Goal: Check status: Check status

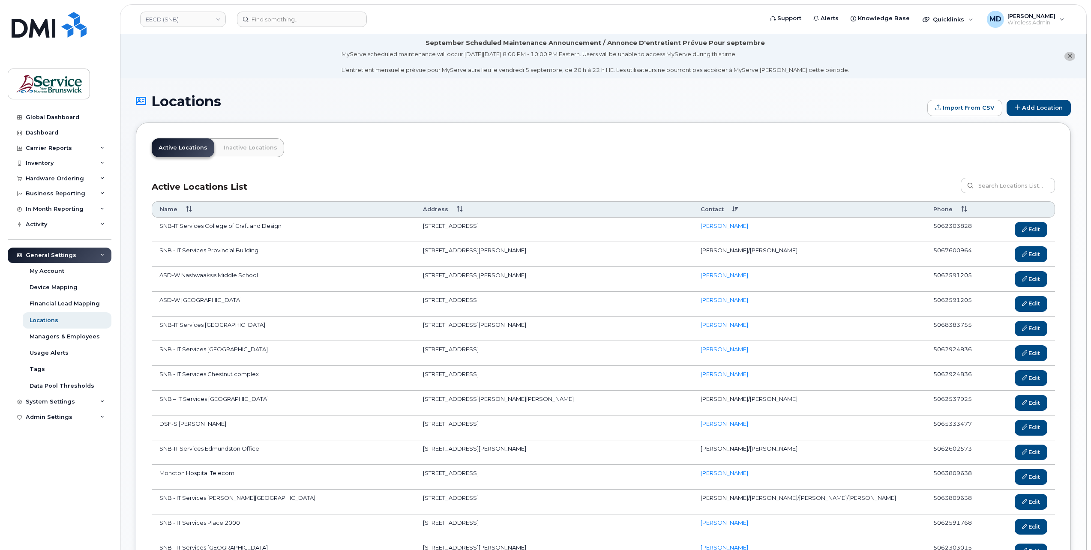
scroll to position [210, 0]
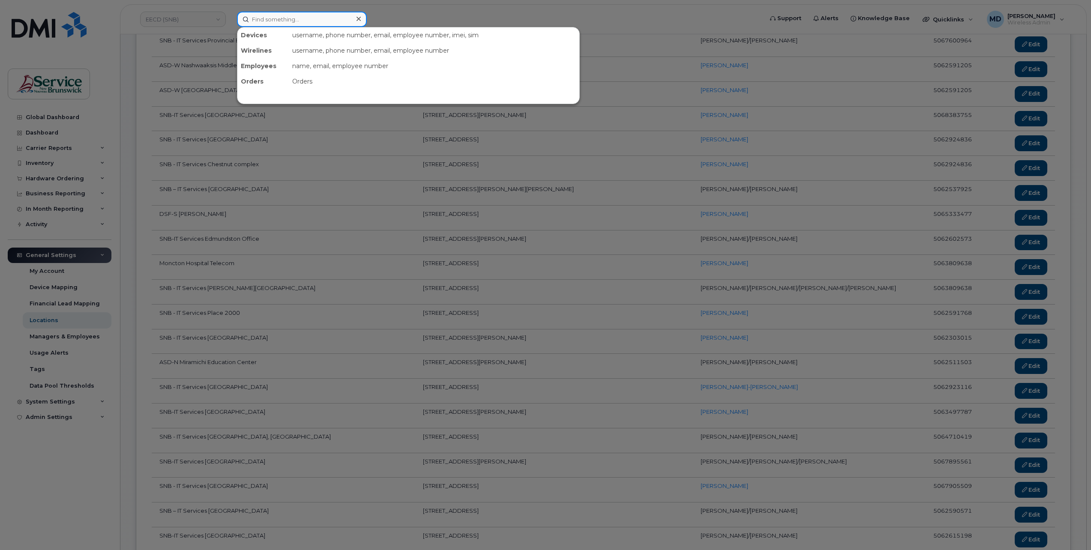
drag, startPoint x: 268, startPoint y: 18, endPoint x: 267, endPoint y: 23, distance: 4.8
click at [268, 18] on input at bounding box center [302, 19] width 130 height 15
paste input "5062592671"
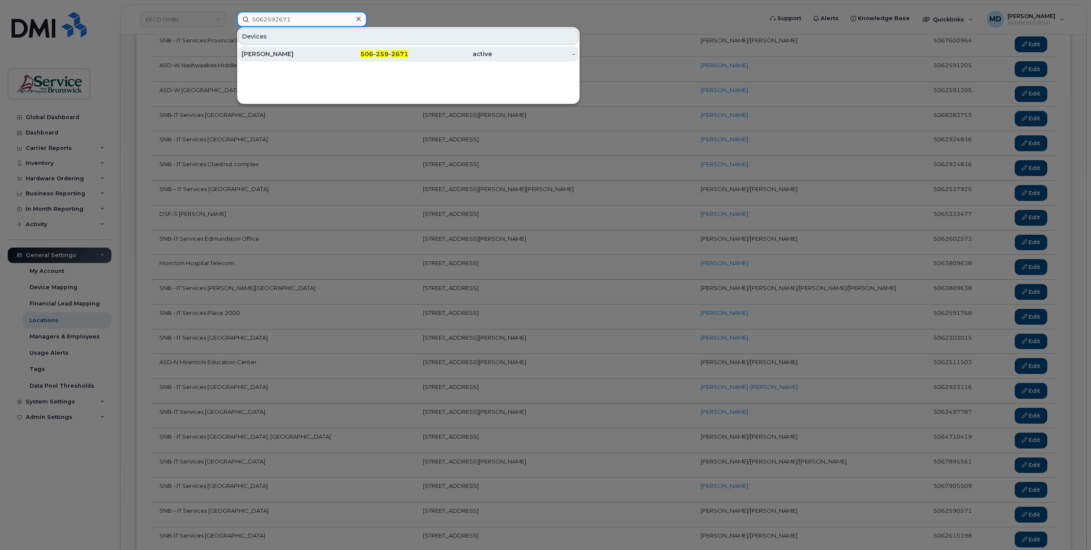
type input "5062592671"
click at [292, 54] on div "[PERSON_NAME]" at bounding box center [284, 54] width 84 height 9
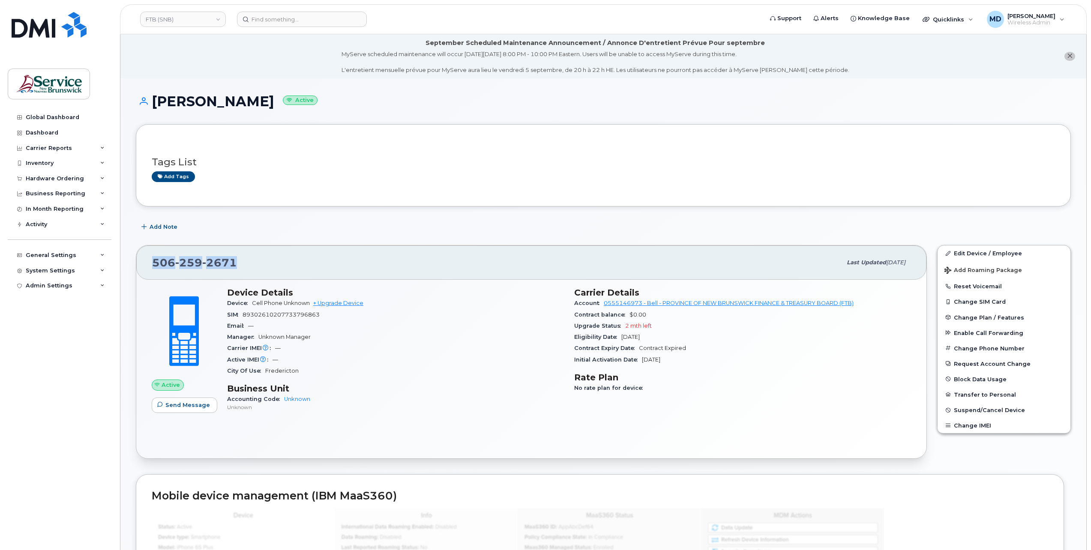
drag, startPoint x: 244, startPoint y: 262, endPoint x: 148, endPoint y: 262, distance: 96.4
click at [148, 262] on div "506 259 2671 Last updated Sep 05, 2025" at bounding box center [531, 262] width 790 height 34
copy span "506 259 2671"
click at [966, 257] on link "Edit Device / Employee" at bounding box center [1003, 252] width 133 height 15
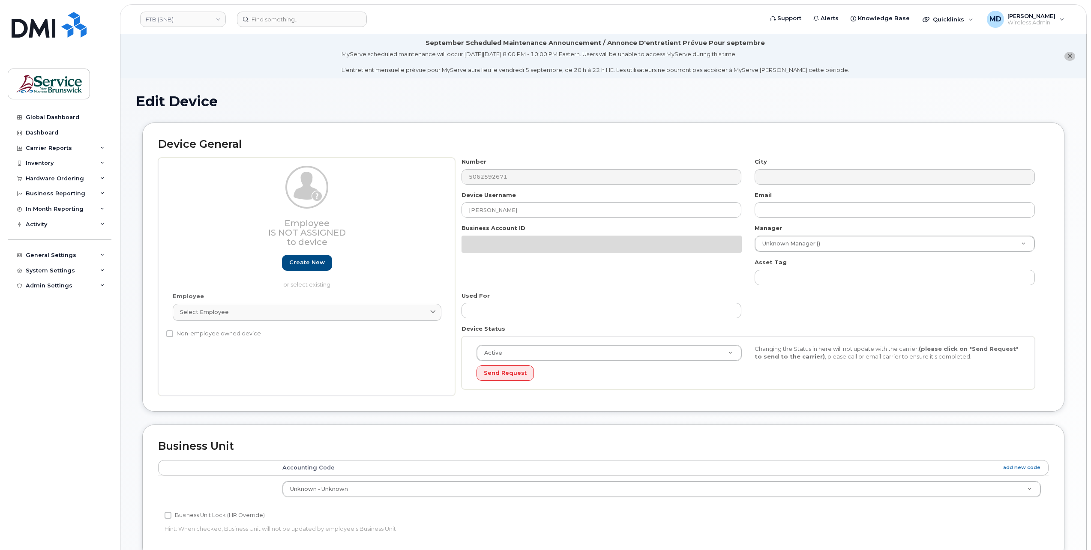
select select "34535597"
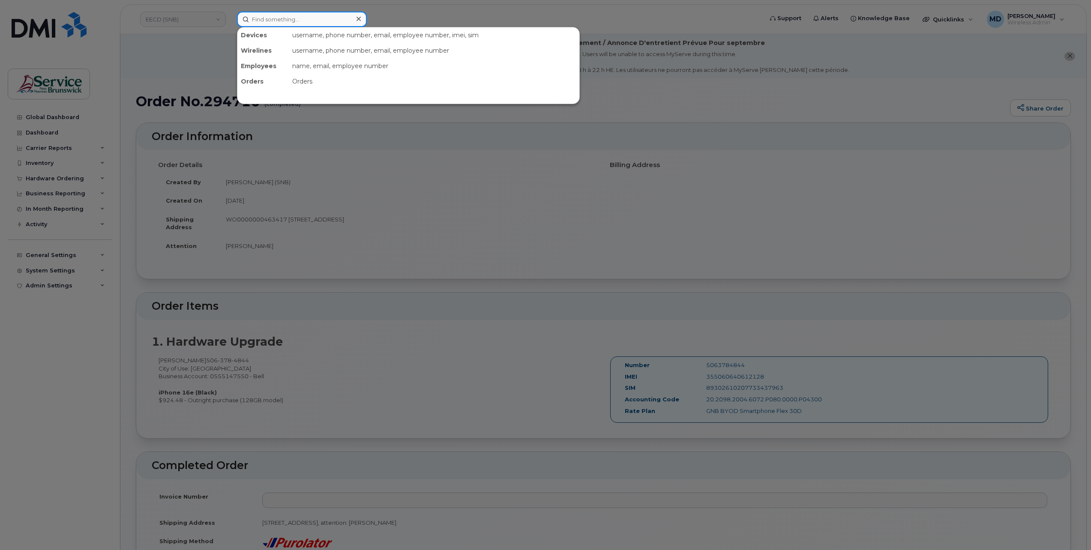
click at [278, 15] on input at bounding box center [302, 19] width 130 height 15
paste input "506-987-4895"
drag, startPoint x: 310, startPoint y: 20, endPoint x: 264, endPoint y: 18, distance: 45.4
click at [264, 18] on input "506-987-4895" at bounding box center [302, 19] width 130 height 15
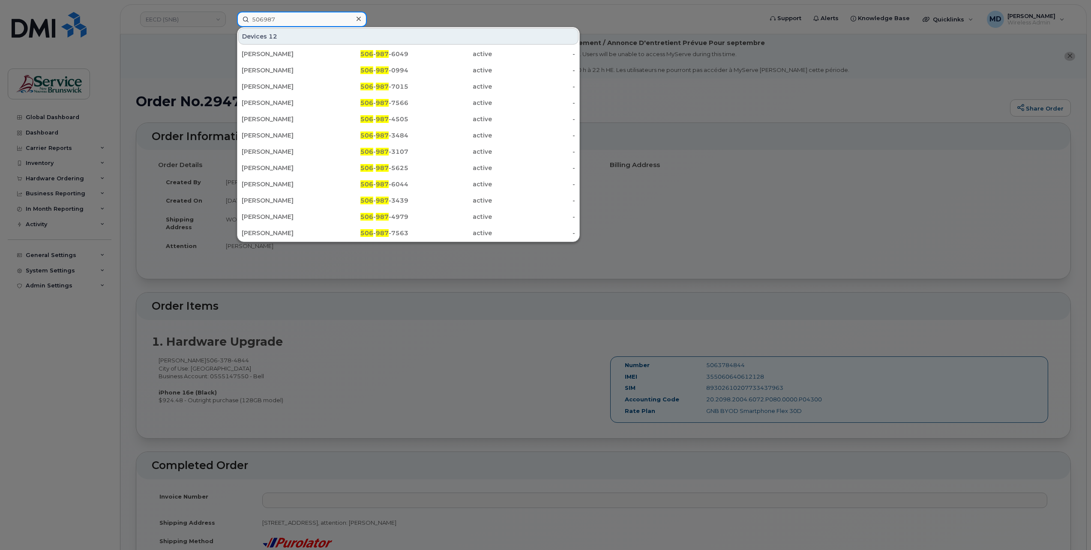
drag, startPoint x: 288, startPoint y: 19, endPoint x: 194, endPoint y: 22, distance: 94.3
click at [230, 21] on div "506987 Devices 12 Cindy Lebel 506 - 987 -6049 active - Julie Hachey 506 - 987 -…" at bounding box center [497, 19] width 534 height 15
paste input "297945"
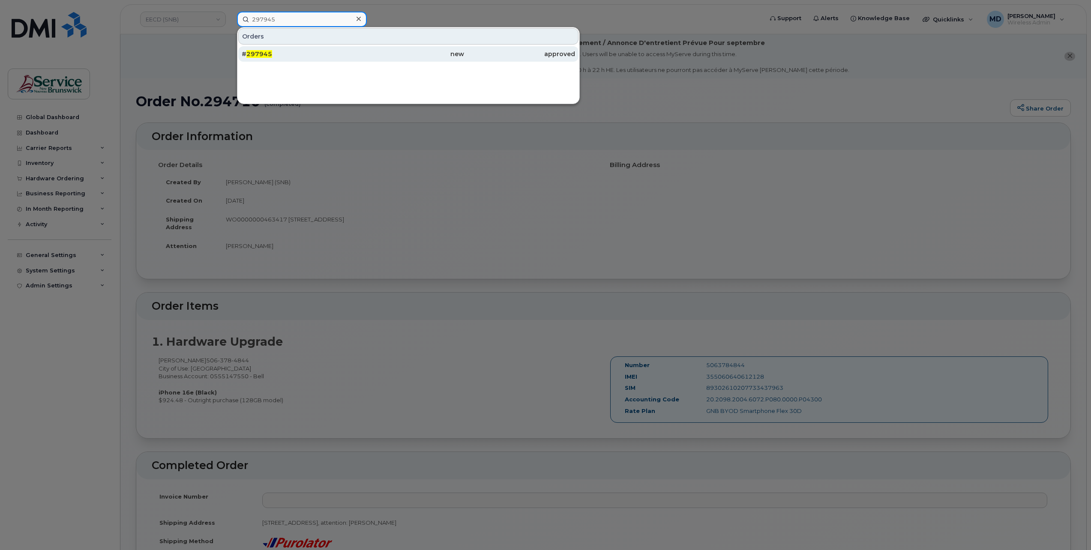
type input "297945"
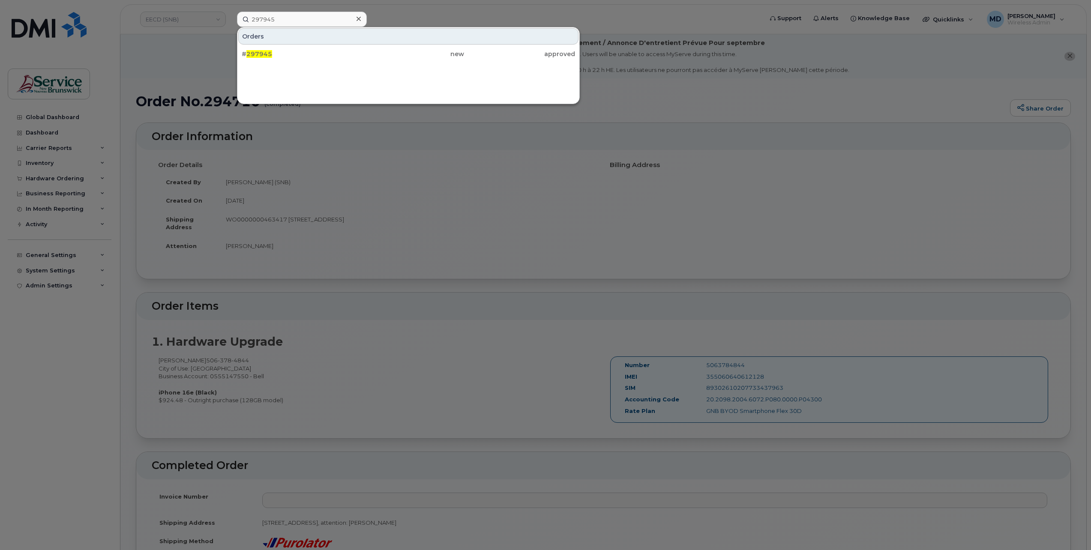
drag, startPoint x: 266, startPoint y: 51, endPoint x: 176, endPoint y: 70, distance: 91.3
click at [266, 51] on span "297945" at bounding box center [259, 54] width 26 height 8
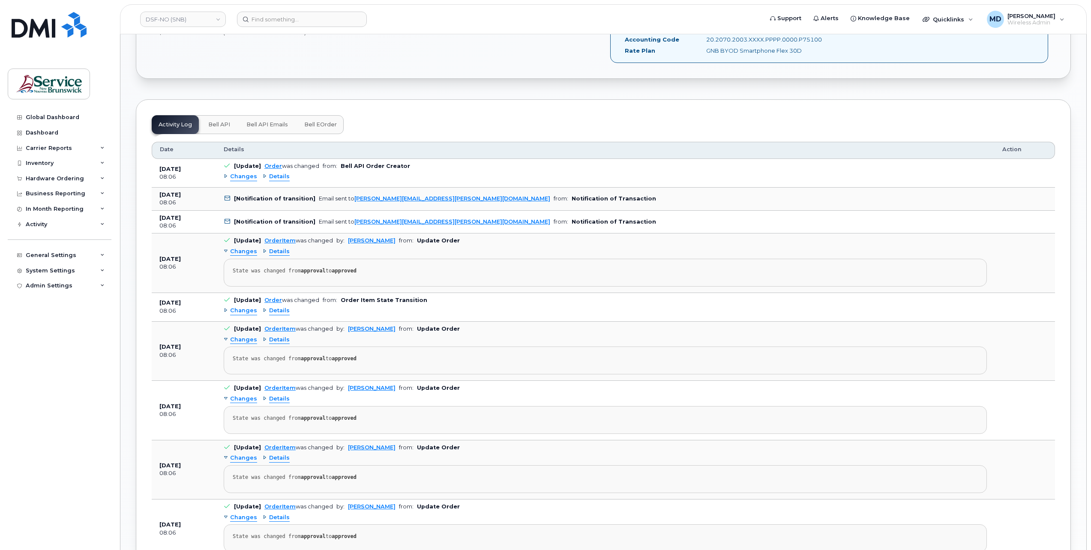
scroll to position [714, 0]
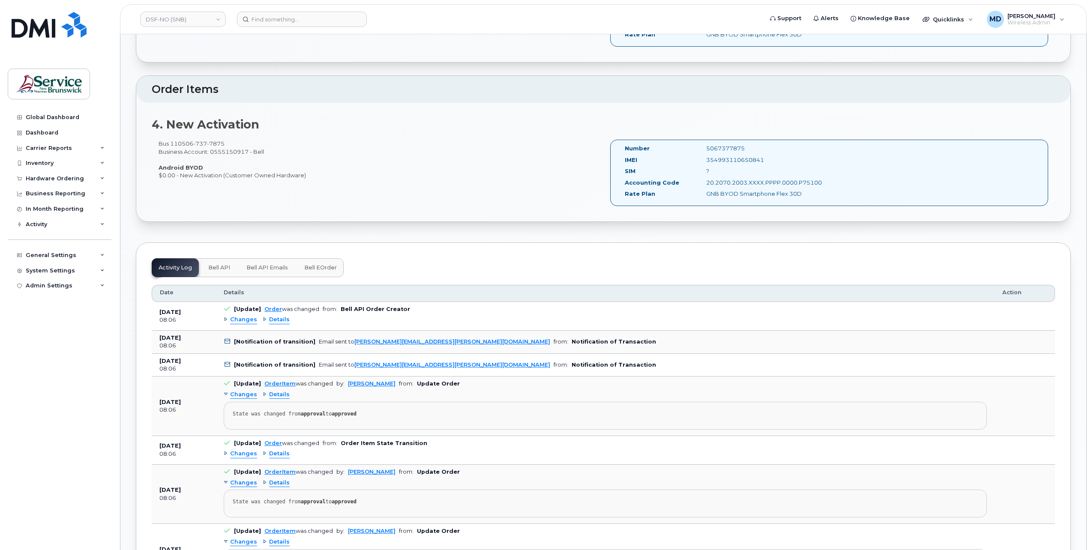
click at [321, 267] on span "Bell eOrder" at bounding box center [320, 267] width 33 height 7
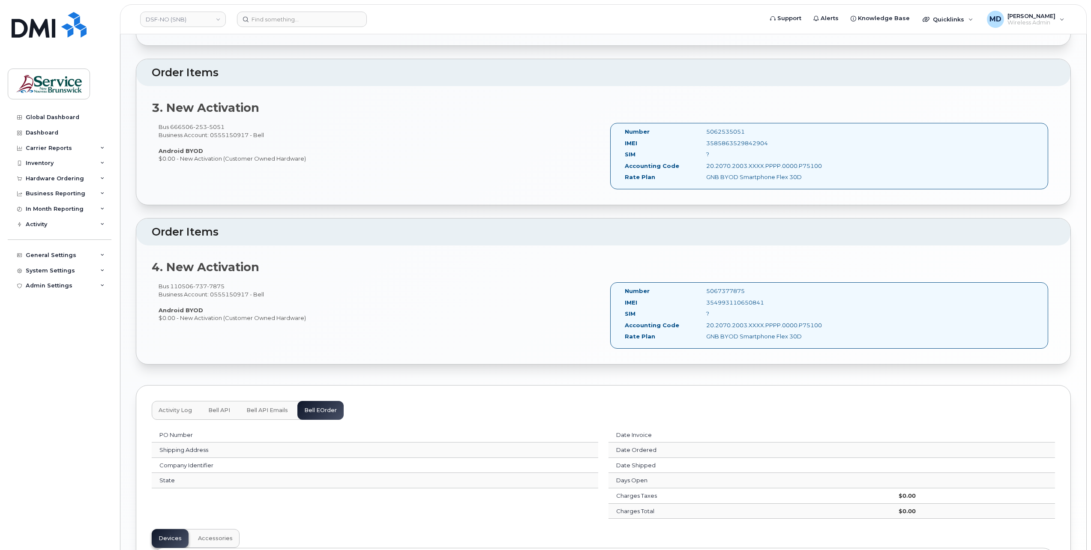
scroll to position [428, 0]
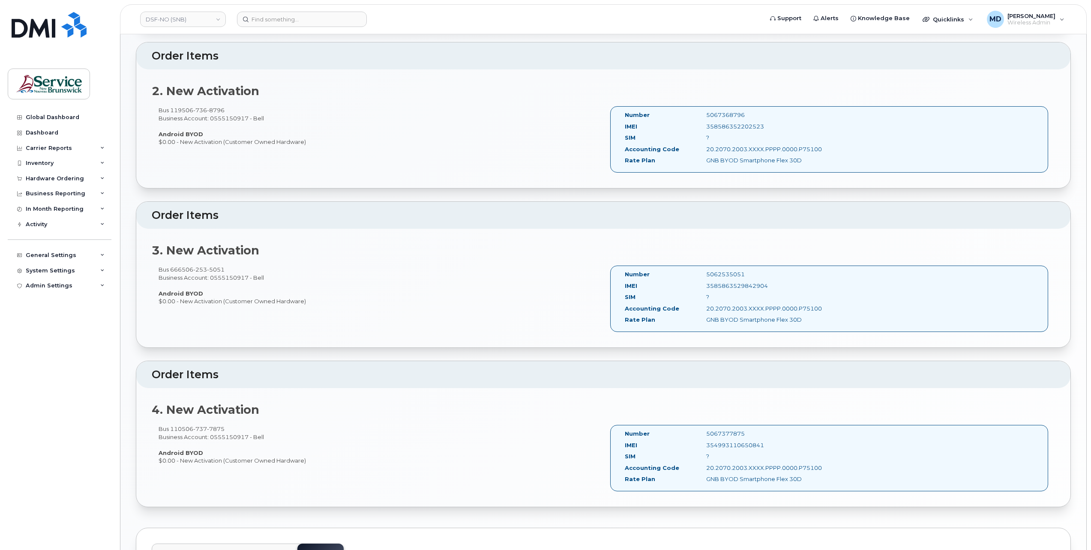
click at [219, 432] on div "Bus 110 506 737 7875 Business Account: 0555150917 - Bell Android BYOD $0.00 - N…" at bounding box center [377, 445] width 451 height 40
drag, startPoint x: 232, startPoint y: 424, endPoint x: 183, endPoint y: 422, distance: 48.4
click at [183, 425] on div "Bus 110 506 737 7875 Business Account: 0555150917 - Bell Android BYOD $0.00 - N…" at bounding box center [377, 445] width 451 height 40
copy span "506 737 7875"
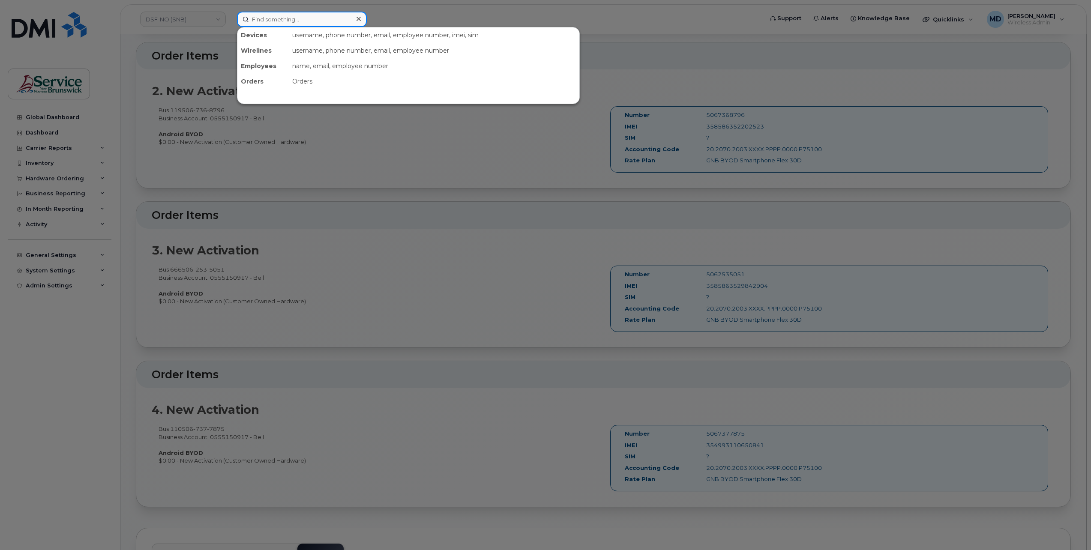
click at [278, 19] on input at bounding box center [302, 19] width 130 height 15
paste input "5067377875"
type input "5067377875"
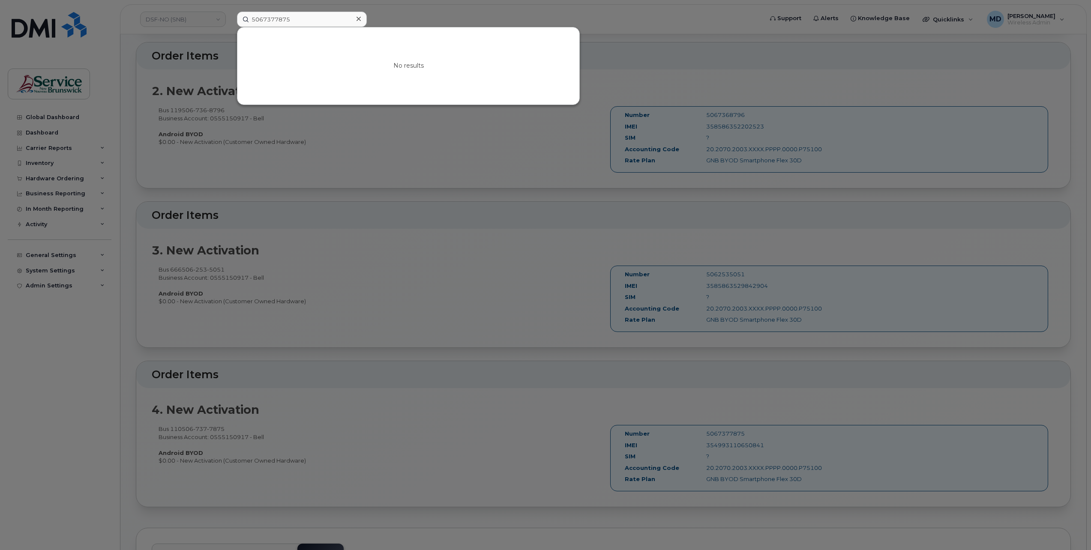
click at [359, 20] on icon at bounding box center [358, 18] width 4 height 7
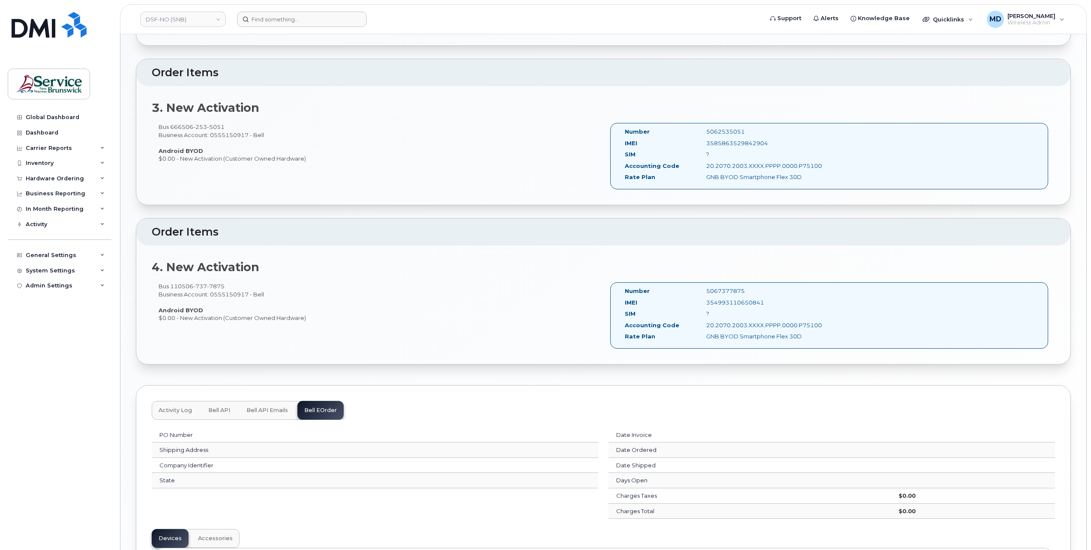
scroll to position [677, 0]
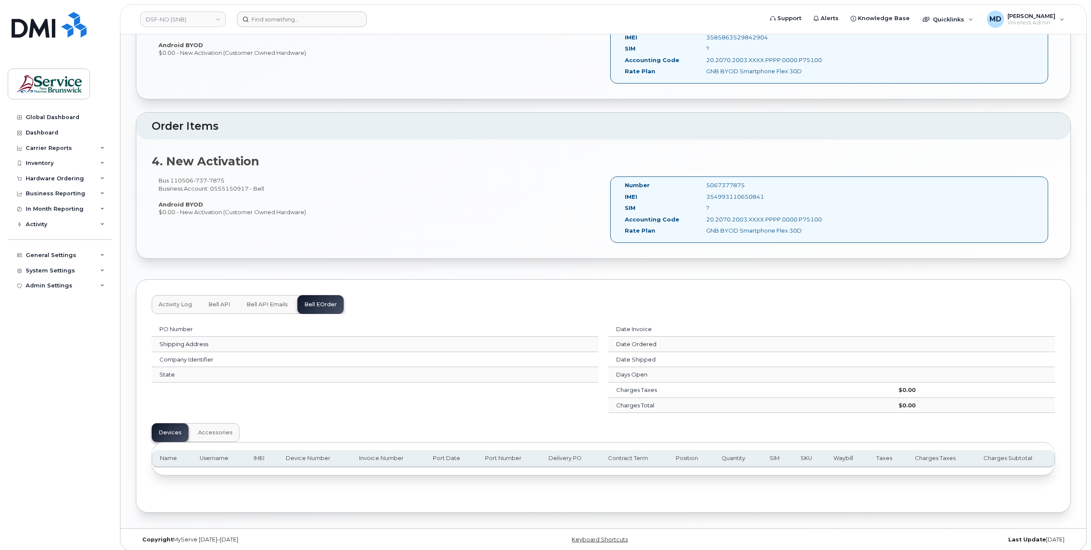
click at [176, 302] on span "Activity Log" at bounding box center [174, 304] width 33 height 7
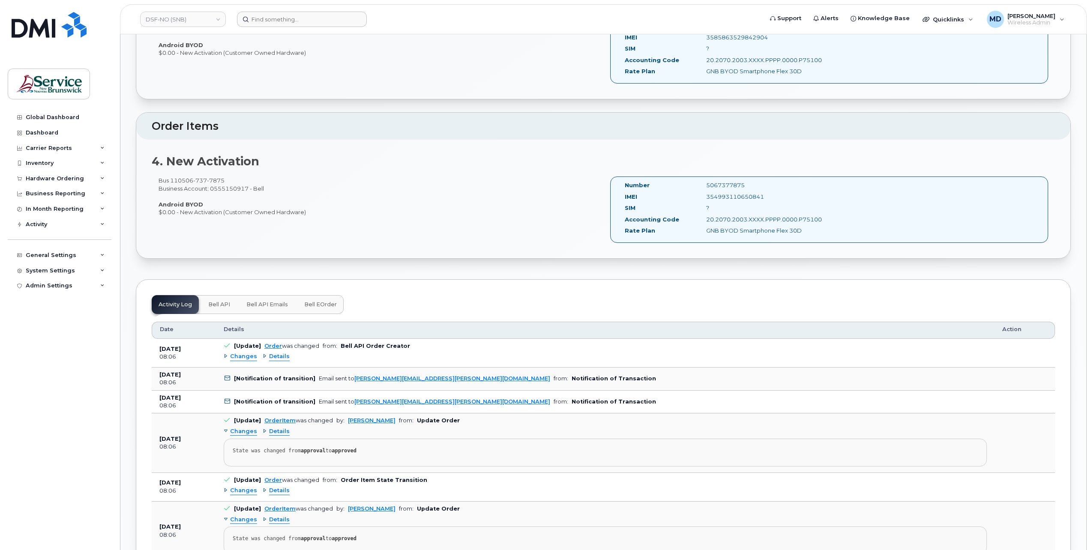
click at [242, 353] on span "Changes" at bounding box center [243, 357] width 27 height 8
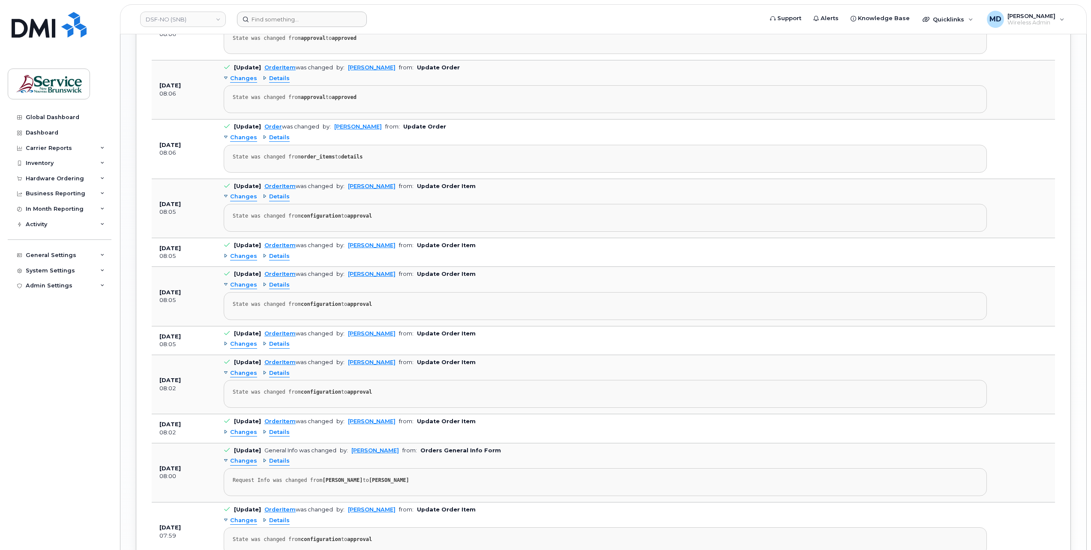
scroll to position [1837, 0]
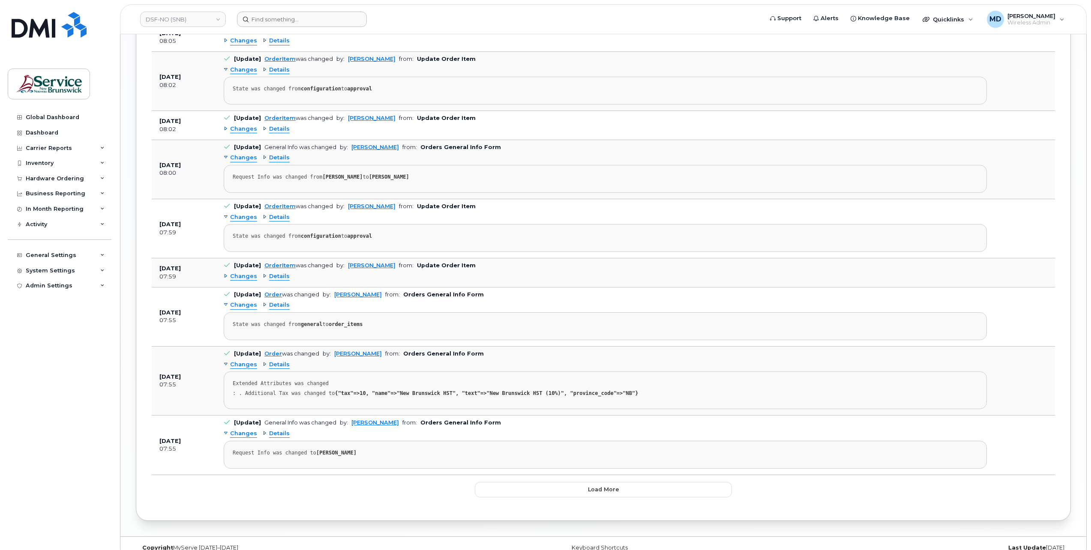
click at [242, 272] on span "Changes" at bounding box center [243, 276] width 27 height 8
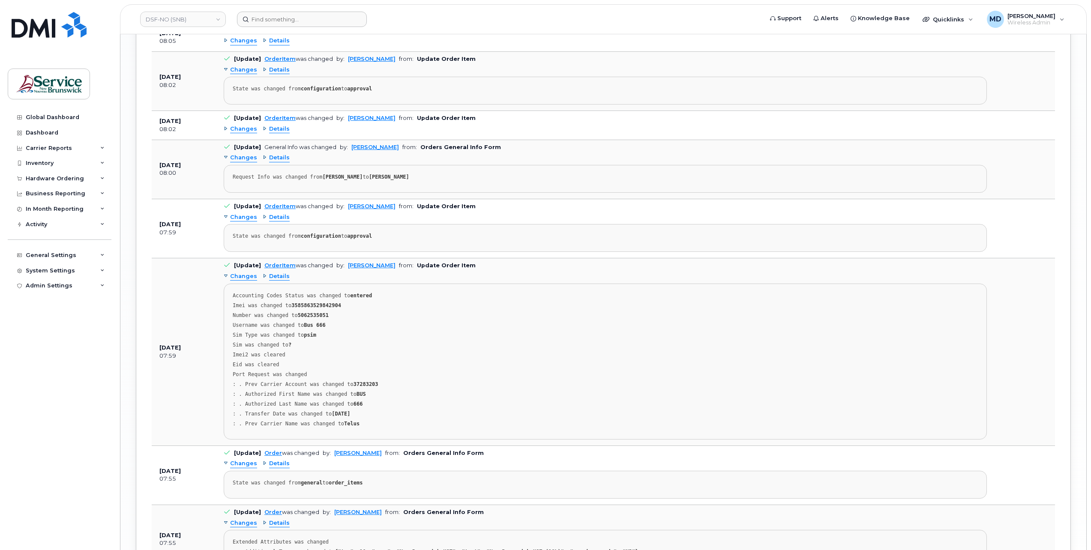
click at [241, 125] on span "Changes" at bounding box center [243, 129] width 27 height 8
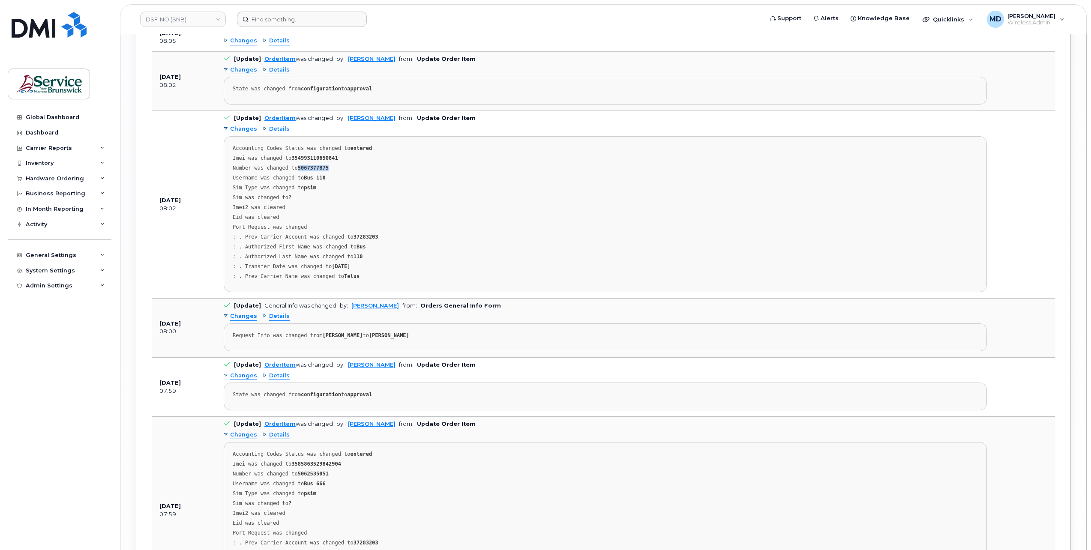
drag, startPoint x: 322, startPoint y: 157, endPoint x: 295, endPoint y: 157, distance: 27.4
click at [295, 165] on div "Number was changed to 5067377875" at bounding box center [605, 168] width 745 height 6
copy strong "5067377875"
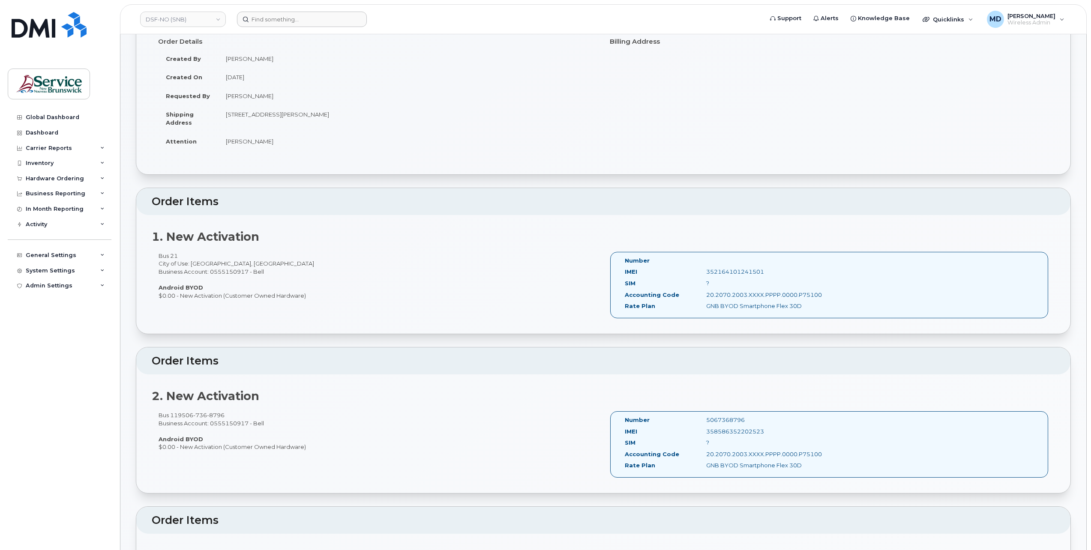
scroll to position [0, 0]
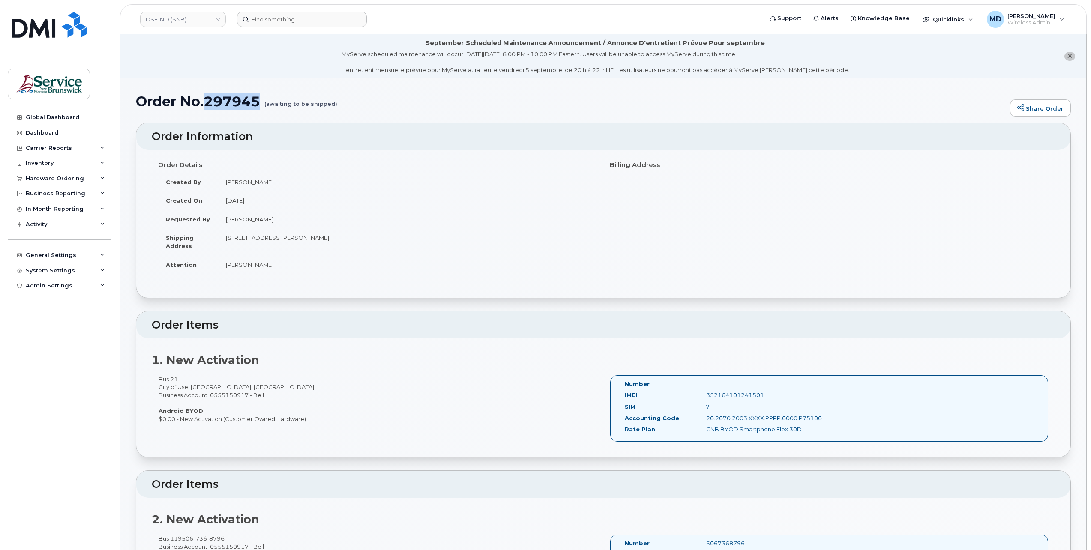
drag, startPoint x: 260, startPoint y: 104, endPoint x: 206, endPoint y: 102, distance: 53.6
click at [206, 102] on h1 "Order No.297945 (awaiting to be shipped)" at bounding box center [571, 101] width 870 height 15
copy h1 "297945"
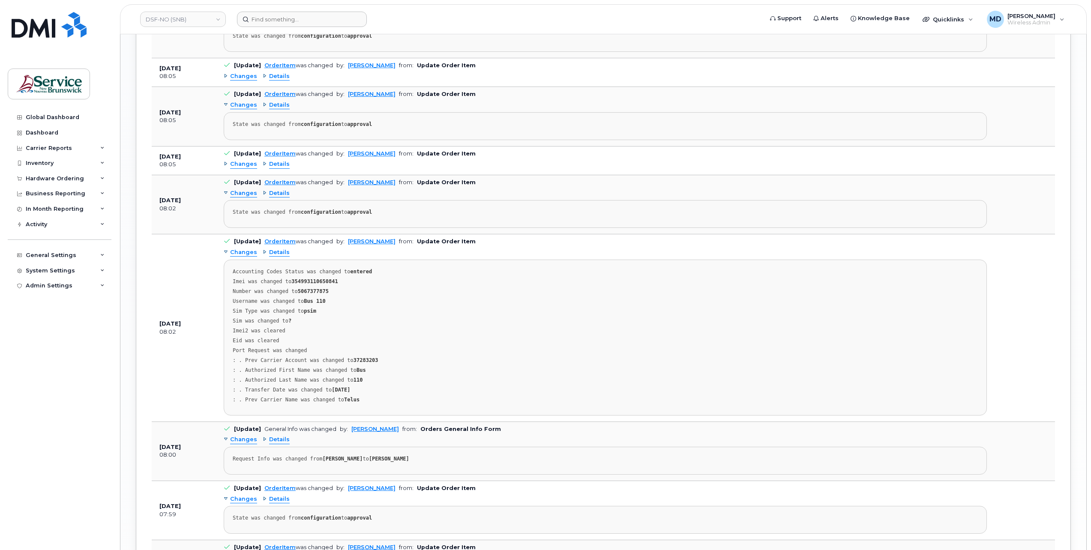
scroll to position [1570, 0]
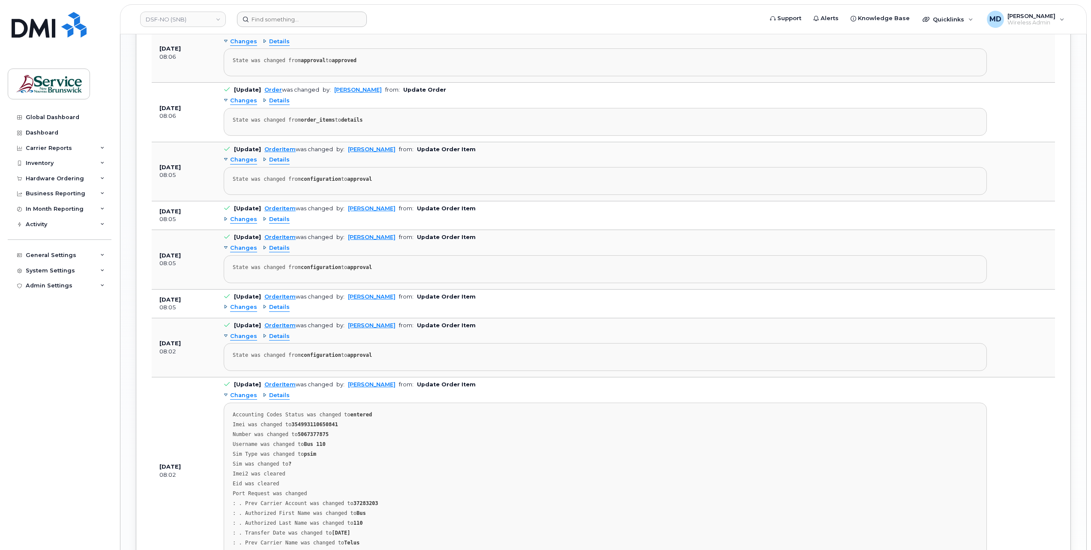
click at [243, 215] on span "Changes" at bounding box center [243, 219] width 27 height 8
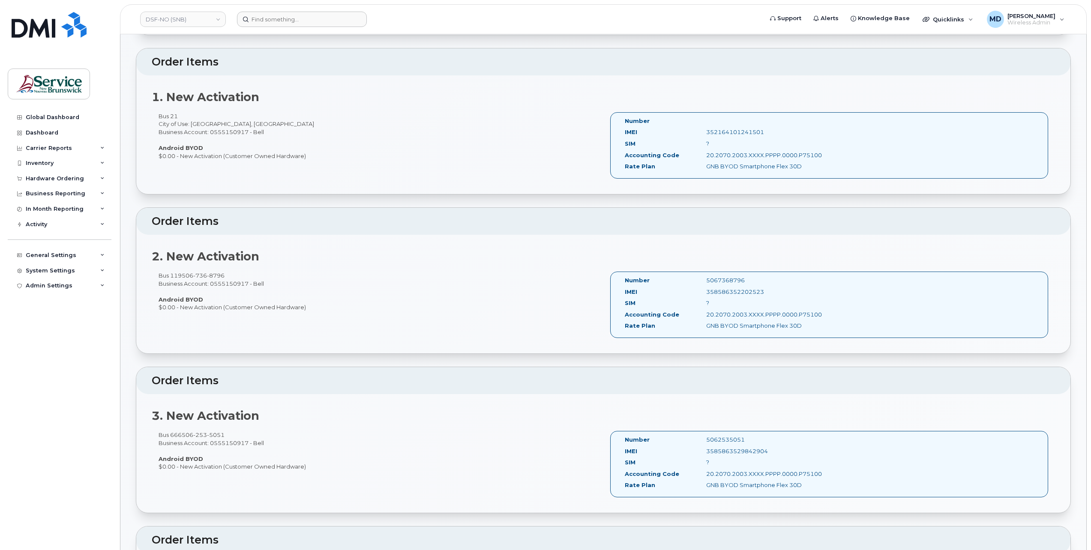
scroll to position [0, 0]
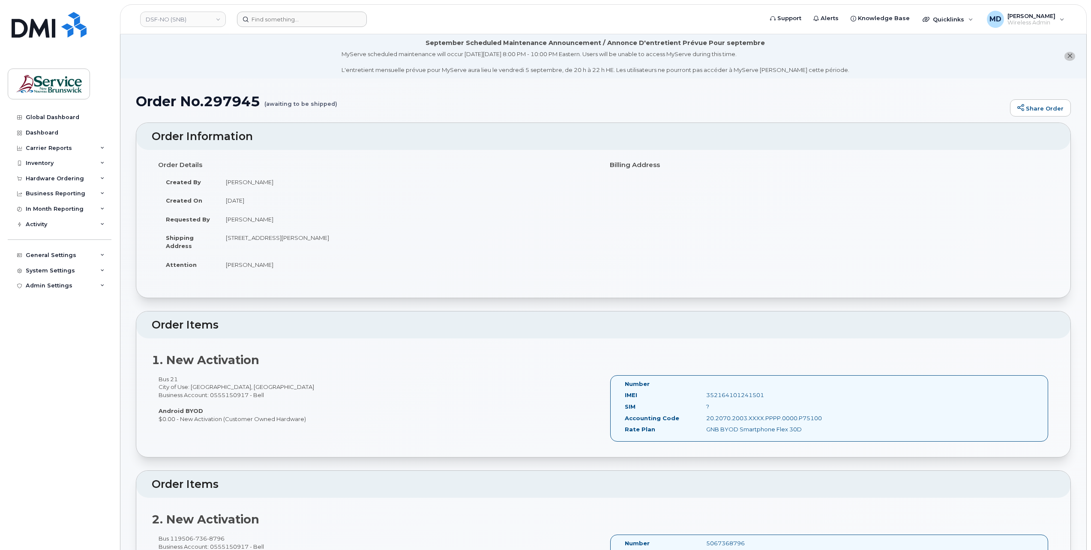
click at [575, 376] on div "Bus 21 City of Use: Edmundston, New Brunswick Business Account: 0555150917 - Be…" at bounding box center [377, 399] width 451 height 48
click at [242, 365] on strong "1. New Activation" at bounding box center [206, 360] width 108 height 14
drag, startPoint x: 242, startPoint y: 365, endPoint x: 185, endPoint y: 374, distance: 58.6
click at [185, 375] on div "Bus 21 City of Use: Edmundston, New Brunswick Business Account: 0555150917 - Be…" at bounding box center [377, 399] width 451 height 48
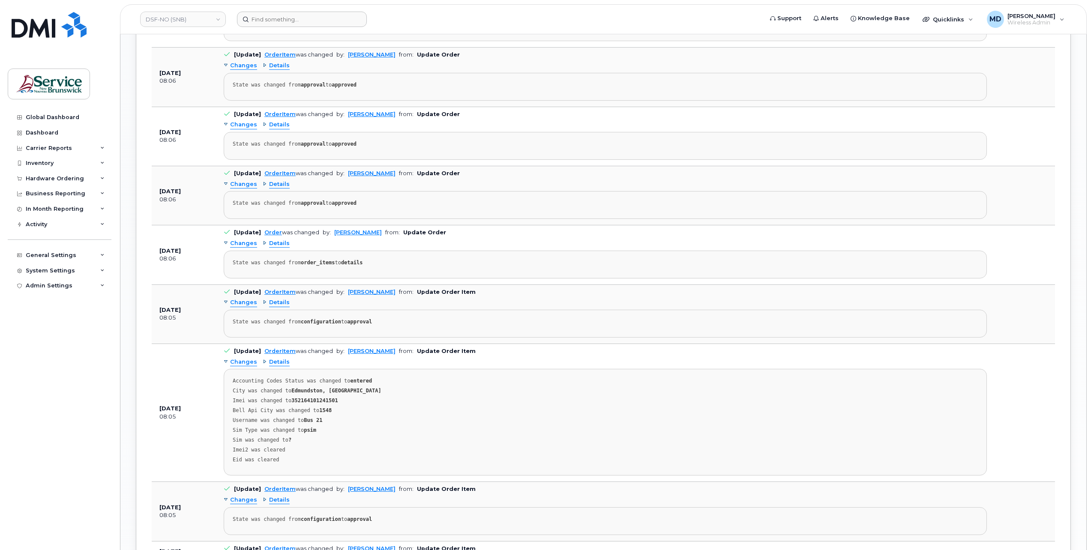
scroll to position [1570, 0]
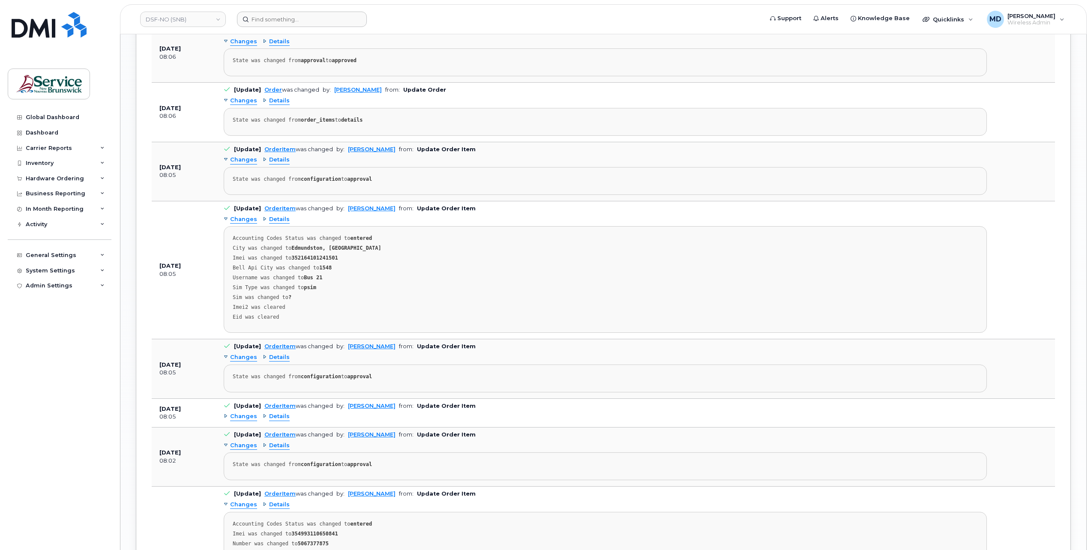
click at [242, 413] on span "Changes" at bounding box center [243, 417] width 27 height 8
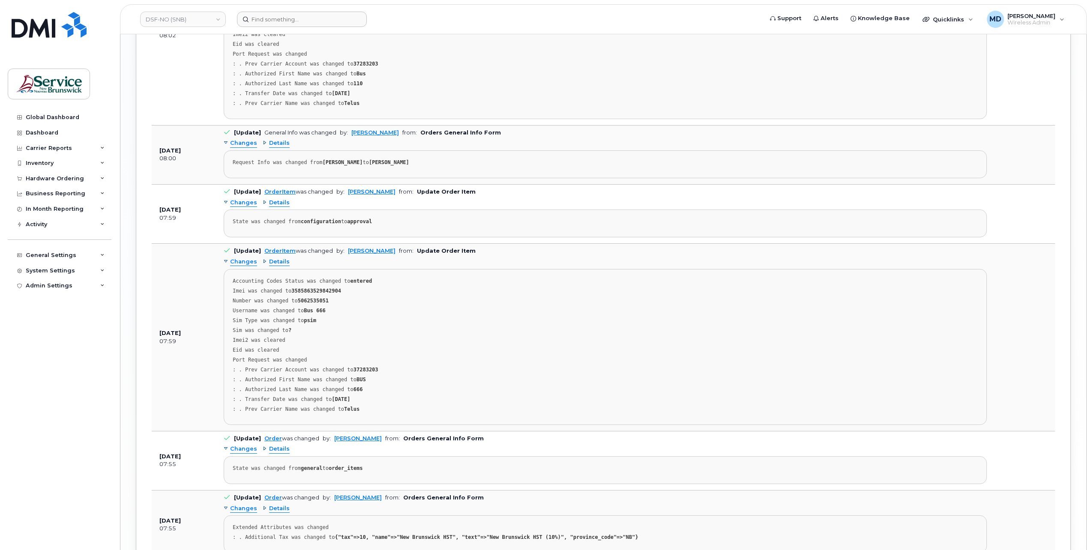
scroll to position [2420, 0]
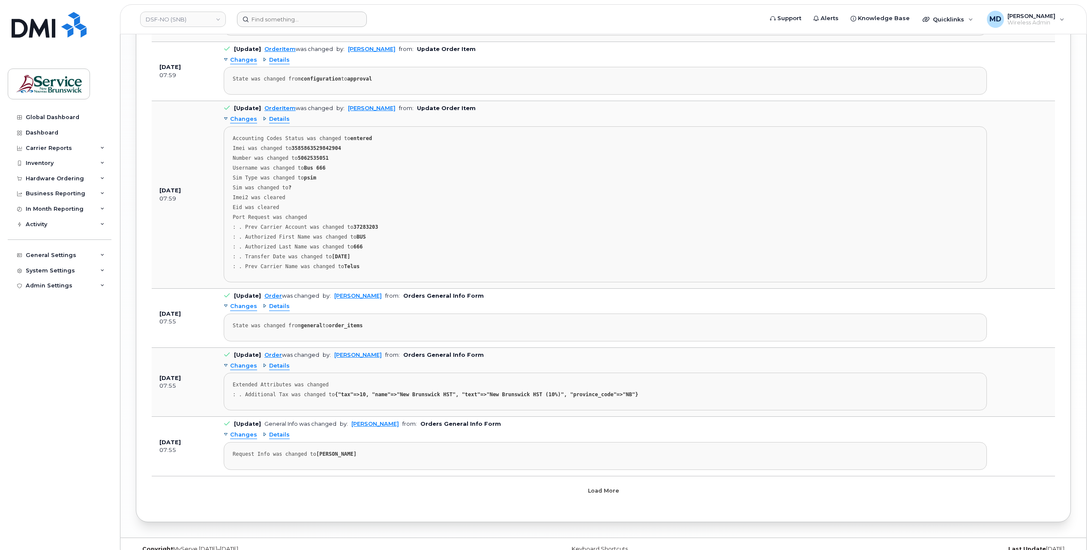
click at [579, 483] on button "Load more" at bounding box center [603, 490] width 257 height 15
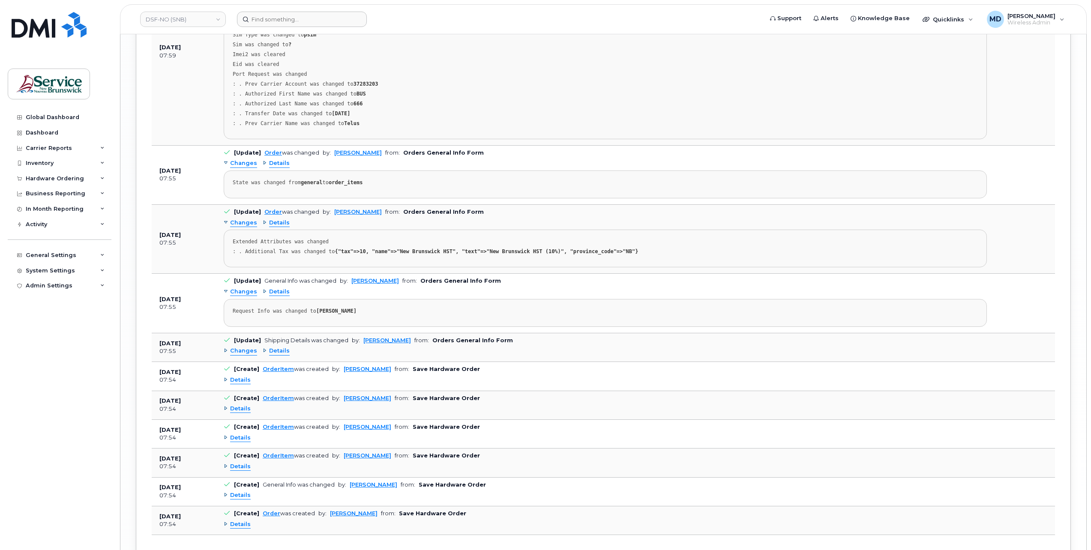
scroll to position [2606, 0]
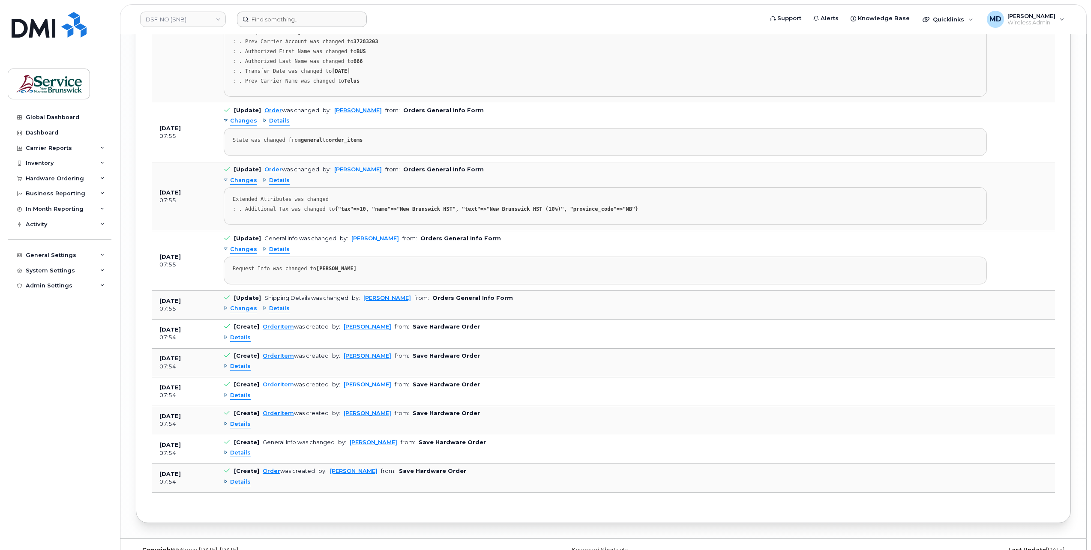
click at [241, 392] on span "Details" at bounding box center [240, 396] width 21 height 8
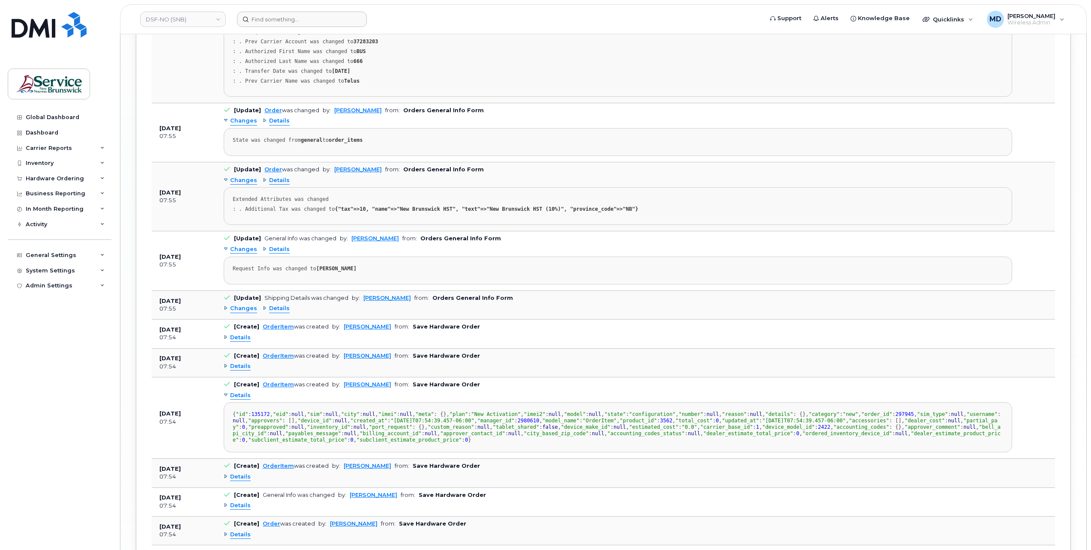
click at [241, 392] on span "Details" at bounding box center [240, 396] width 21 height 8
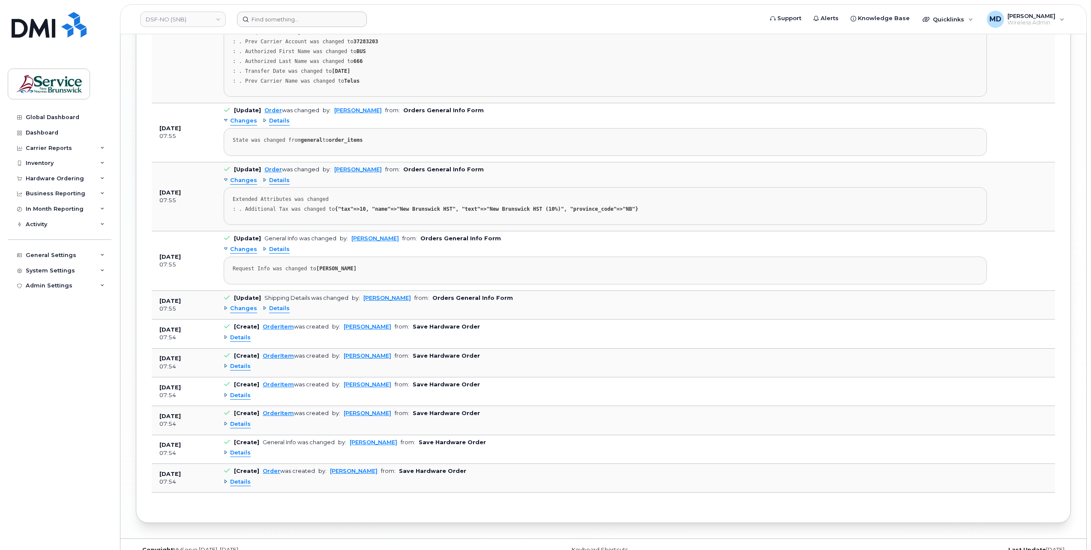
click at [241, 362] on span "Details" at bounding box center [240, 366] width 21 height 8
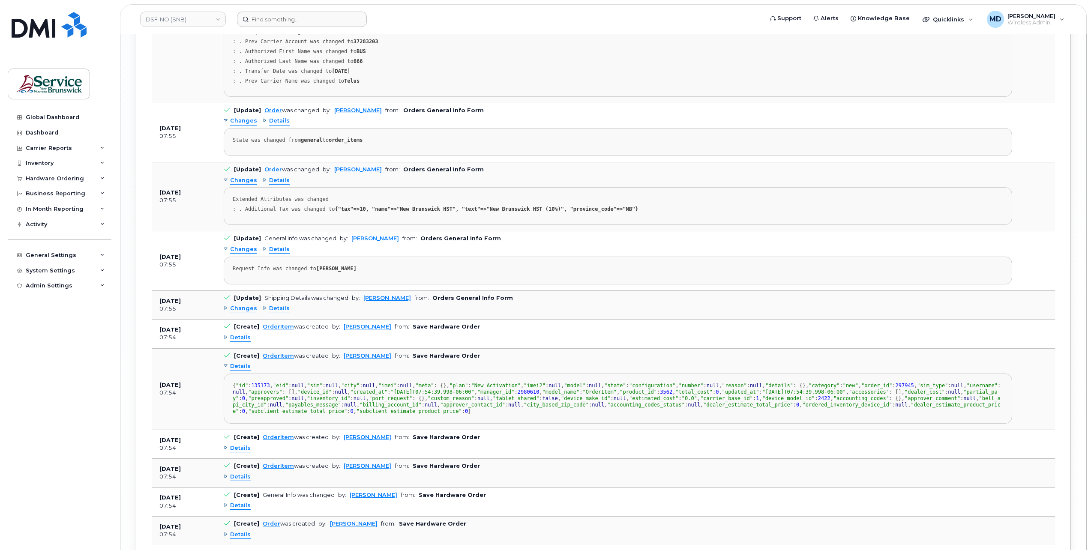
click at [241, 362] on span "Details" at bounding box center [240, 366] width 21 height 8
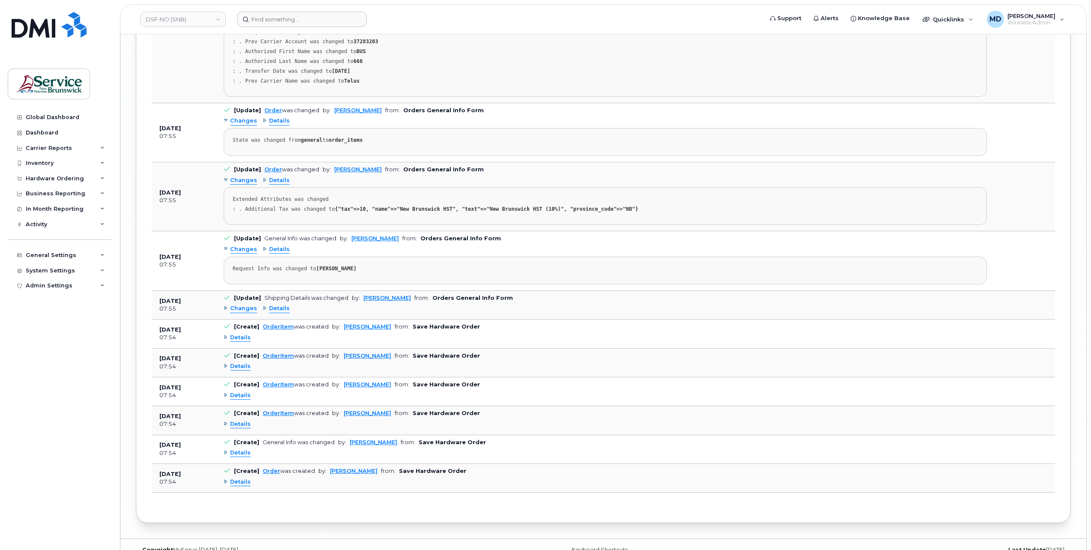
click at [240, 334] on span "Details" at bounding box center [240, 338] width 21 height 8
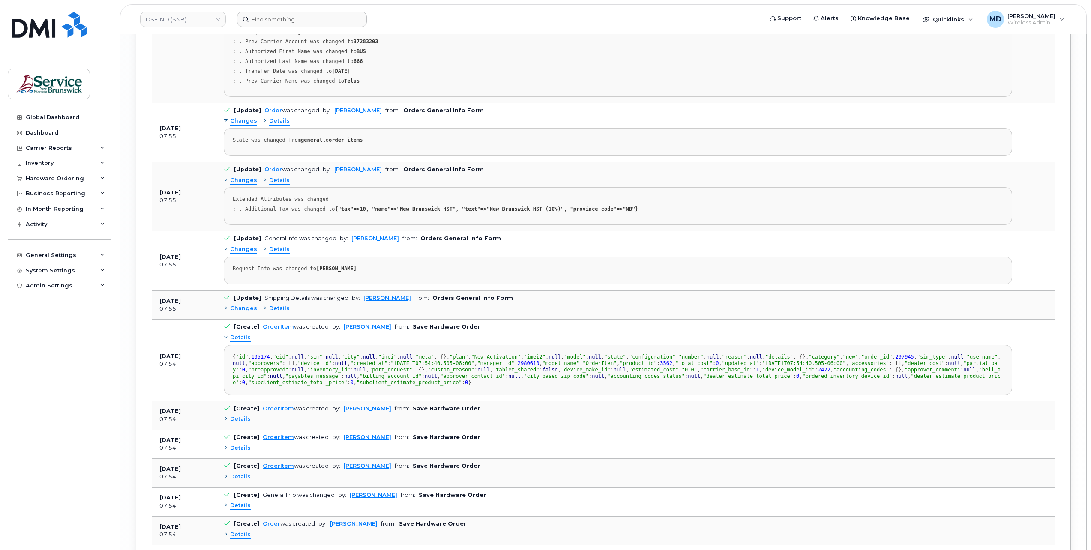
click at [240, 334] on span "Details" at bounding box center [240, 338] width 21 height 8
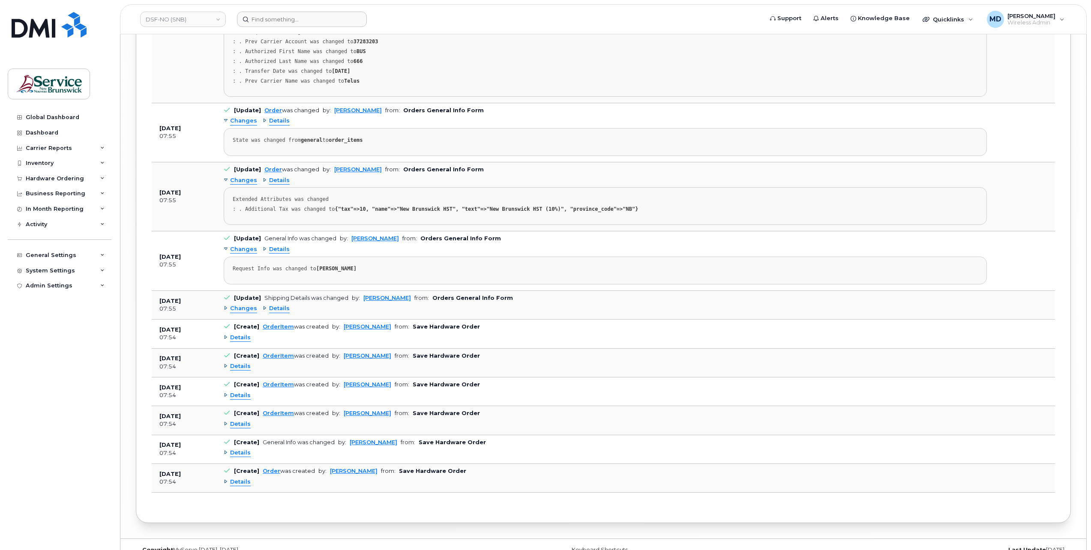
click at [242, 305] on span "Changes" at bounding box center [243, 309] width 27 height 8
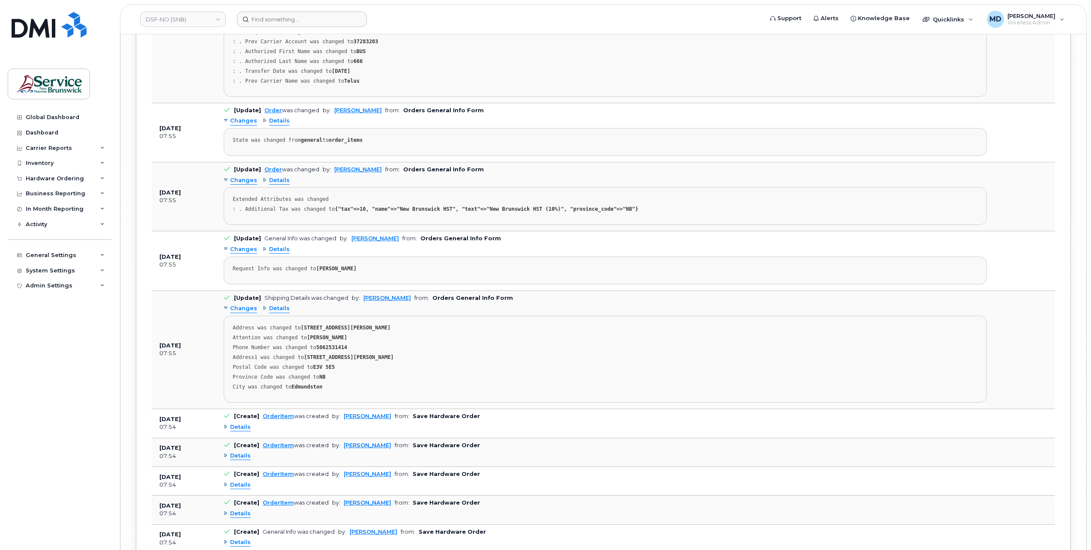
scroll to position [2695, 0]
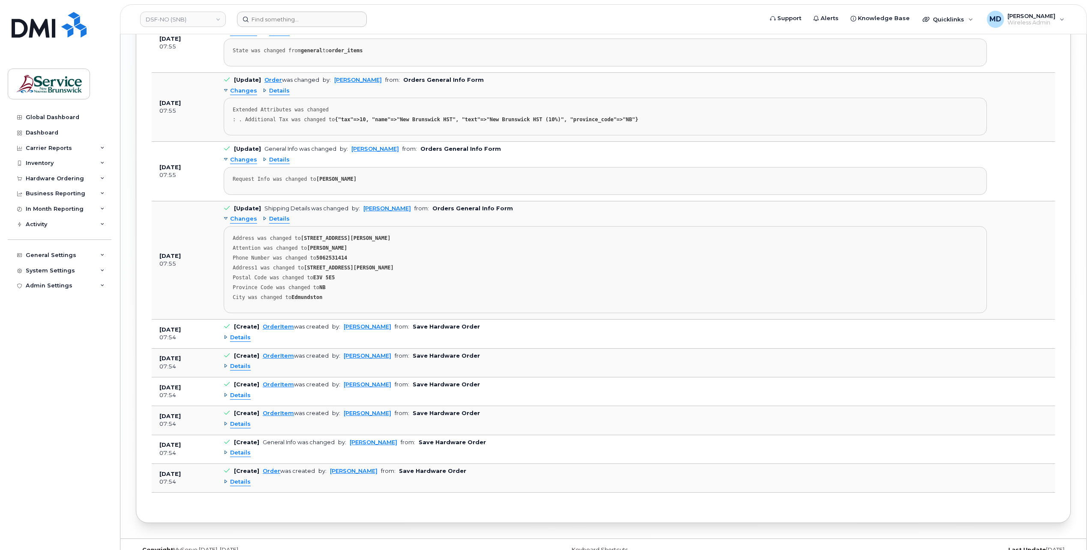
click at [236, 478] on span "Details" at bounding box center [240, 482] width 21 height 8
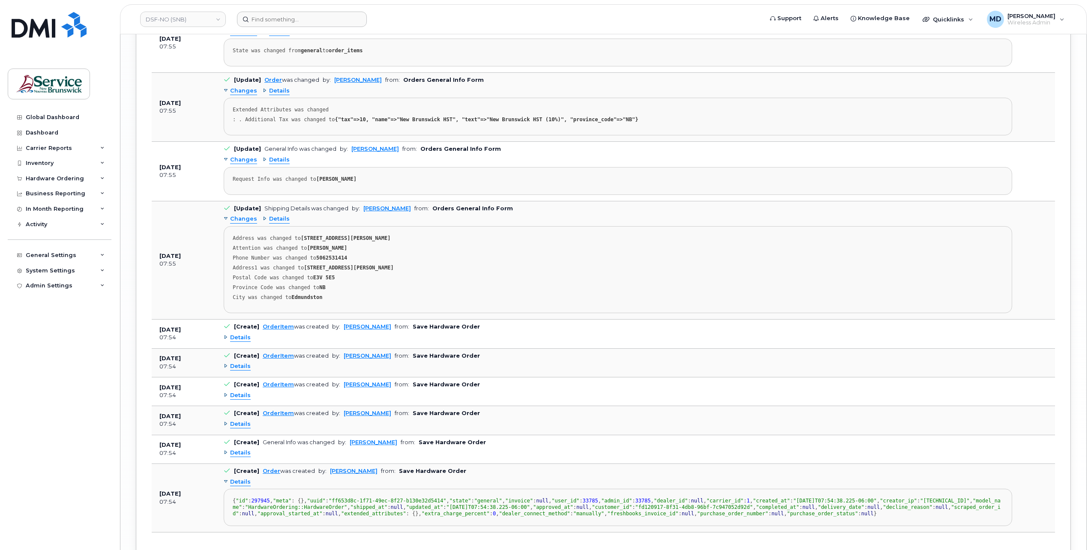
click at [236, 478] on span "Details" at bounding box center [240, 482] width 21 height 8
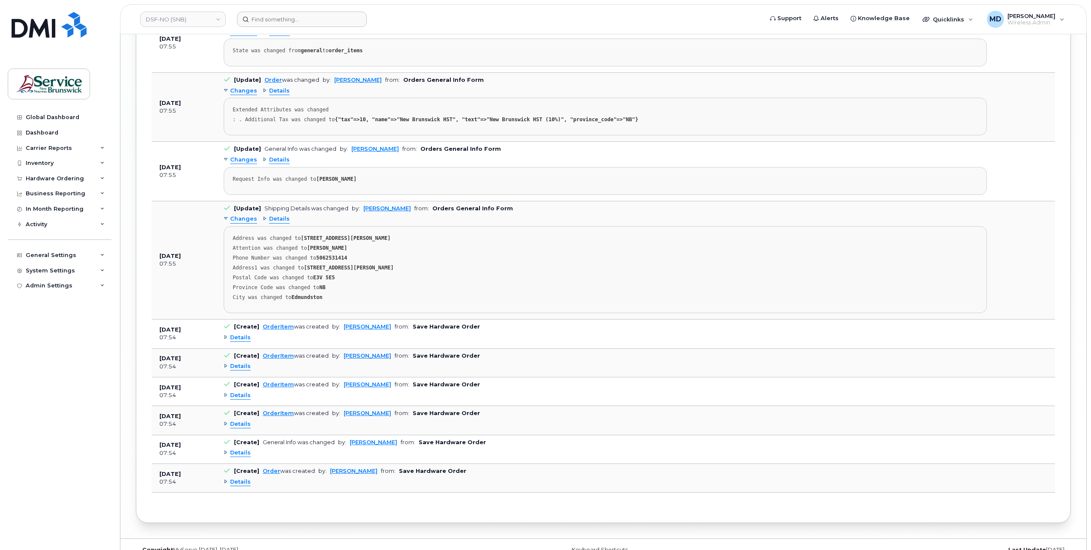
click at [239, 449] on span "Details" at bounding box center [240, 453] width 21 height 8
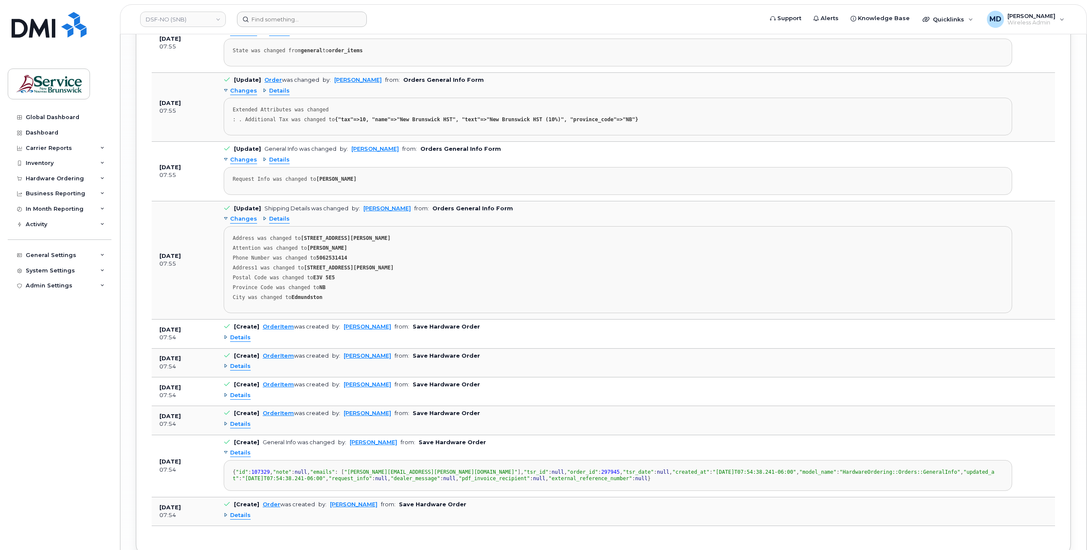
click at [239, 449] on span "Details" at bounding box center [240, 453] width 21 height 8
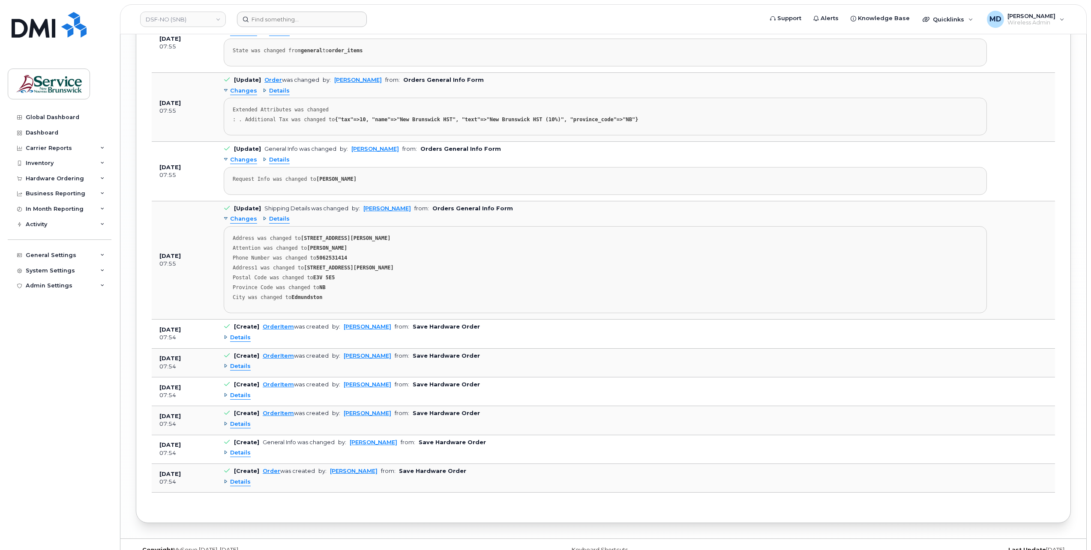
click at [244, 420] on span "Details" at bounding box center [240, 424] width 21 height 8
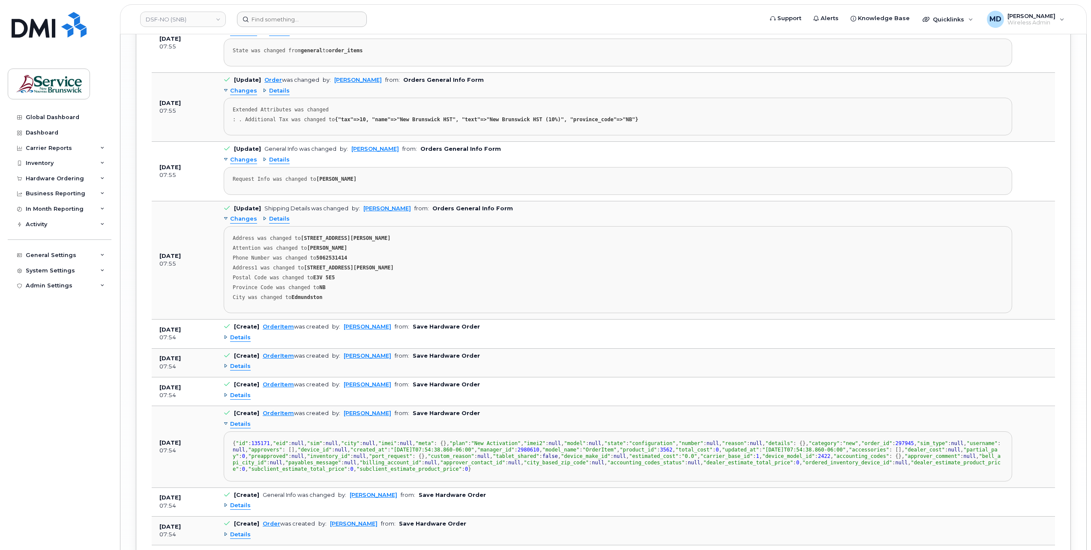
click at [244, 420] on span "Details" at bounding box center [240, 424] width 21 height 8
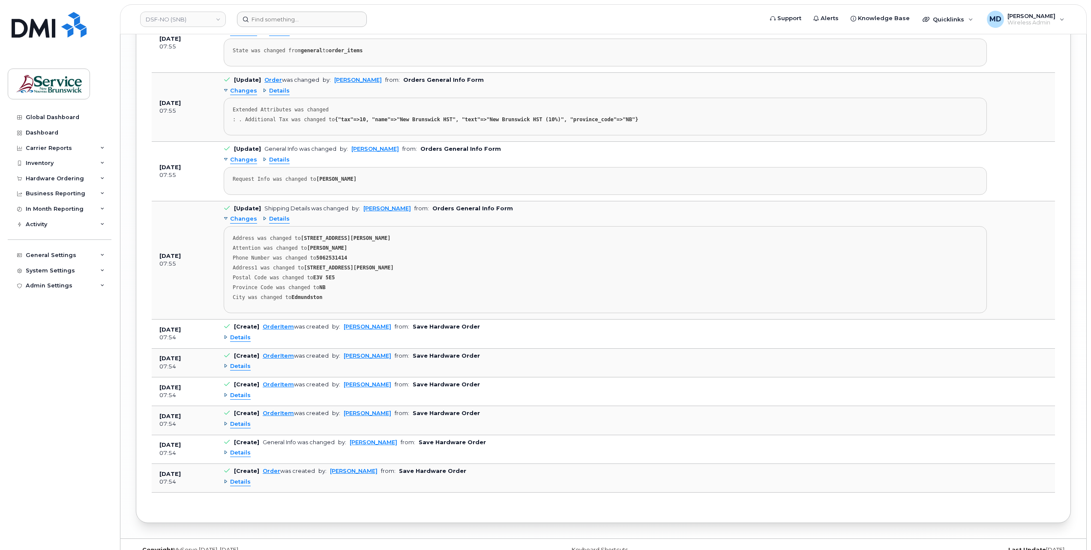
click at [246, 392] on span "Details" at bounding box center [240, 396] width 21 height 8
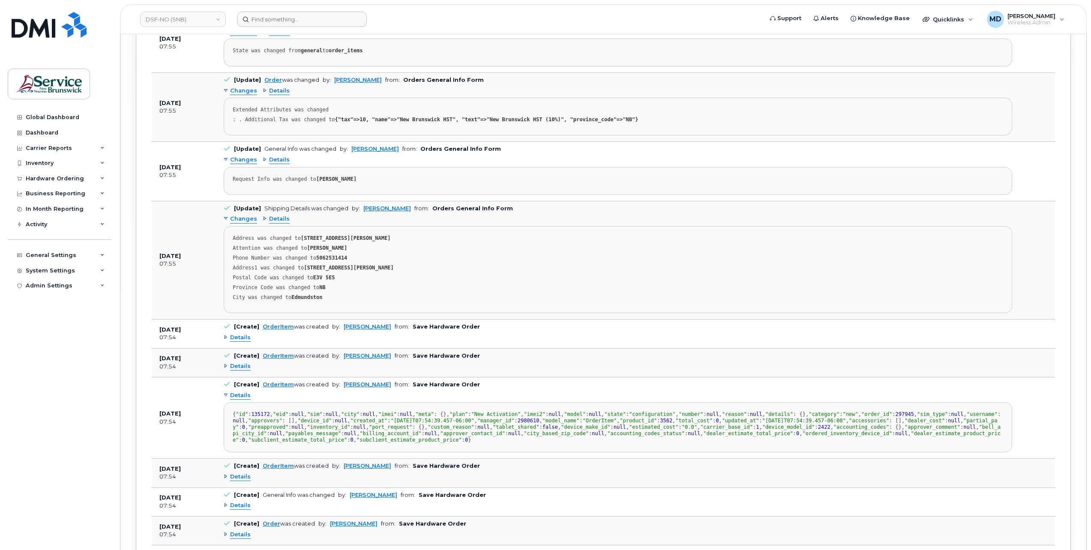
click at [246, 392] on span "Details" at bounding box center [240, 396] width 21 height 8
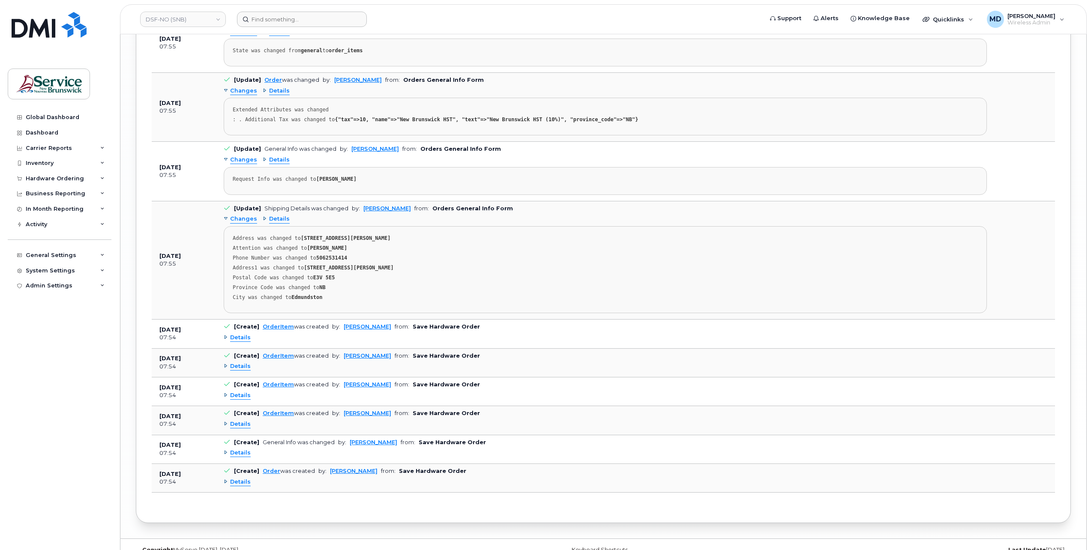
click at [242, 362] on span "Details" at bounding box center [240, 366] width 21 height 8
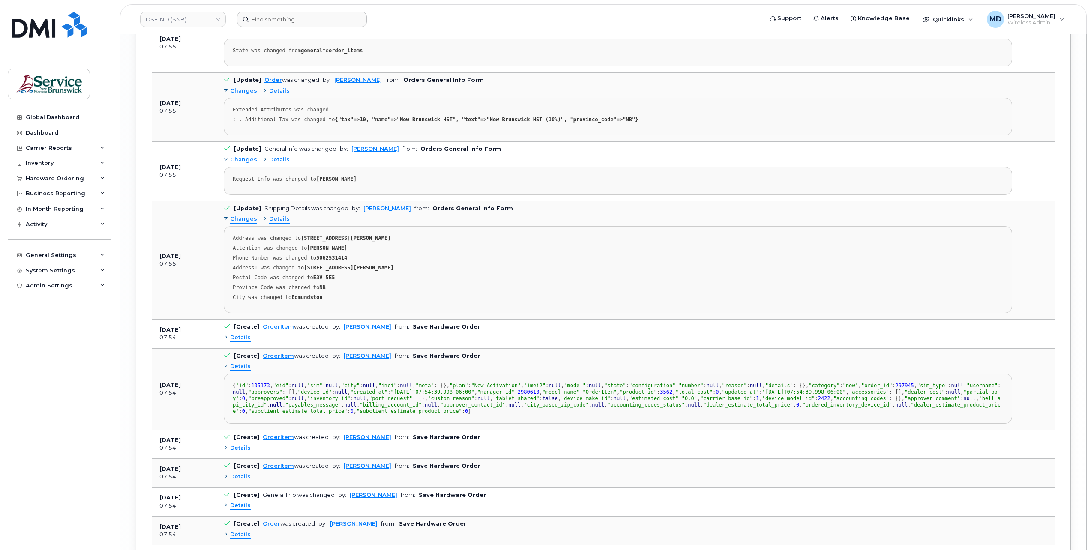
click at [242, 362] on span "Details" at bounding box center [240, 366] width 21 height 8
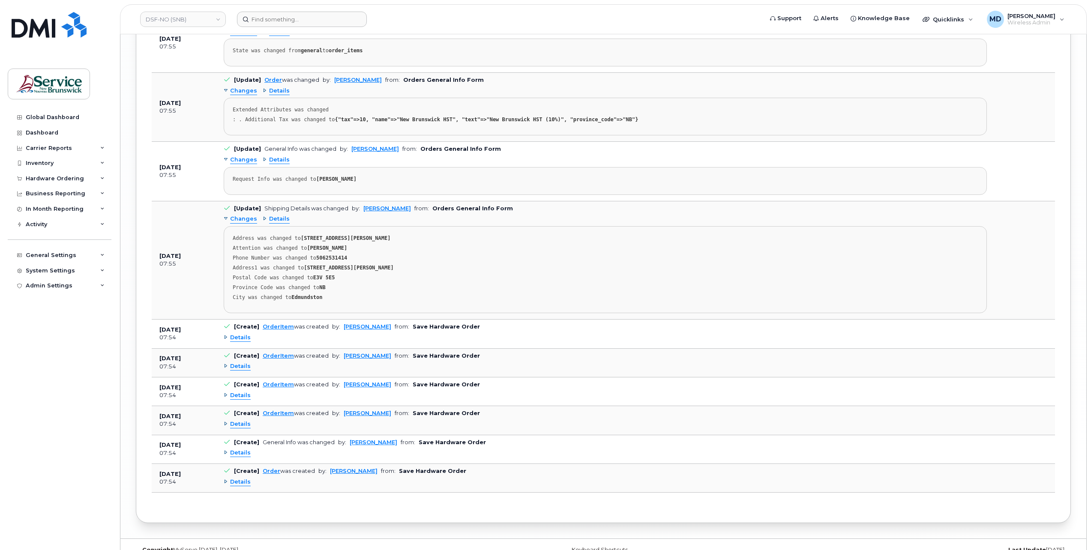
click at [247, 334] on span "Details" at bounding box center [240, 338] width 21 height 8
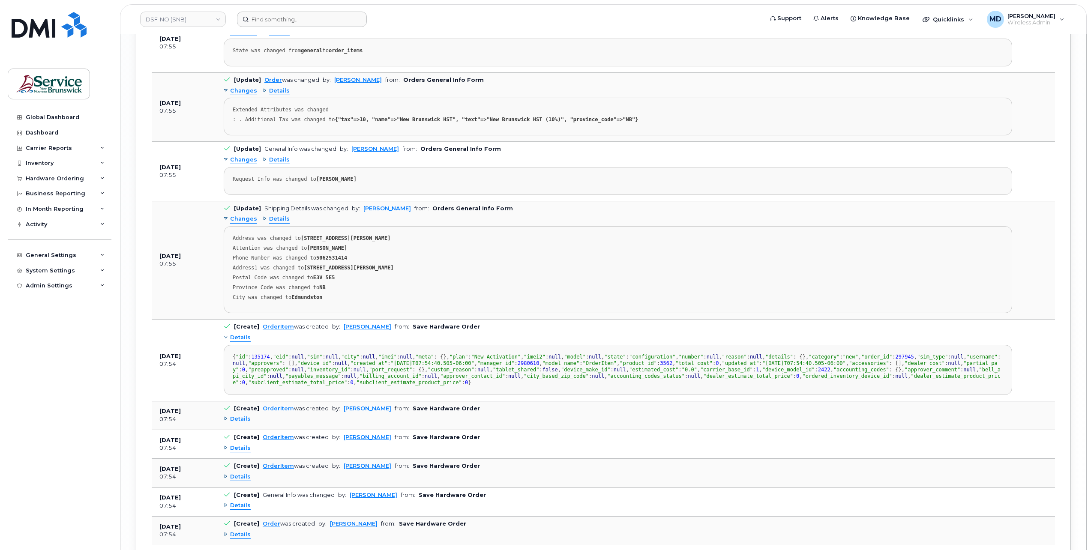
click at [247, 334] on span "Details" at bounding box center [240, 338] width 21 height 8
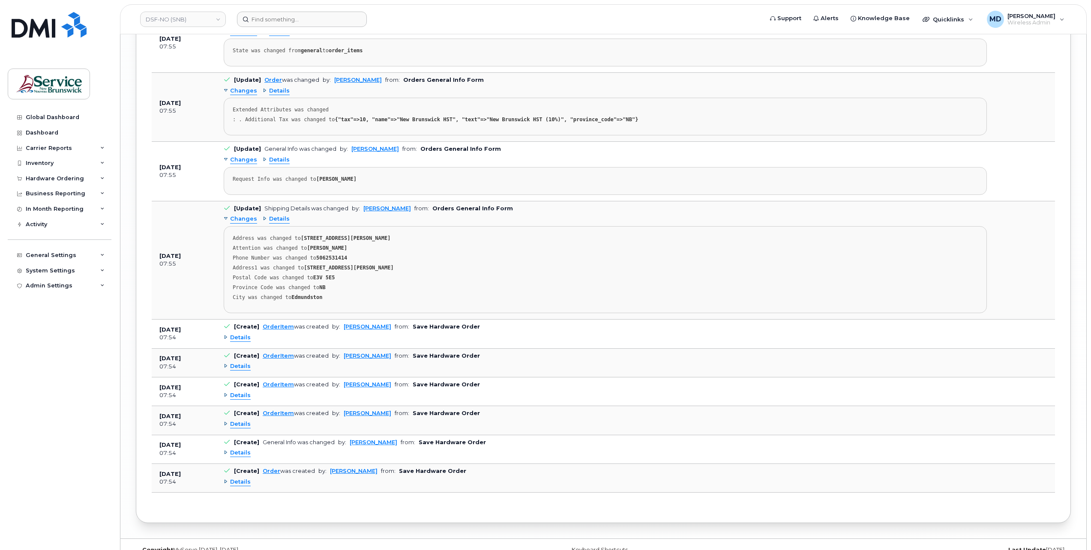
scroll to position [2410, 0]
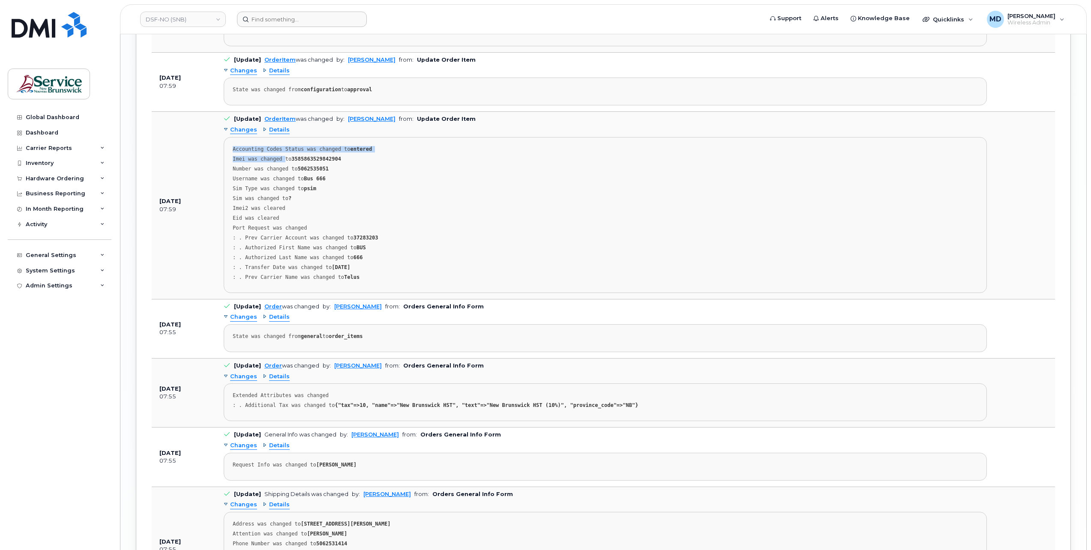
drag, startPoint x: 231, startPoint y: 135, endPoint x: 280, endPoint y: 143, distance: 49.5
click at [280, 143] on pre "Accounting Codes Status was changed to entered Imei was changed to 358586352984…" at bounding box center [605, 215] width 763 height 156
click at [246, 137] on pre "Accounting Codes Status was changed to entered Imei was changed to 358586352984…" at bounding box center [605, 215] width 763 height 156
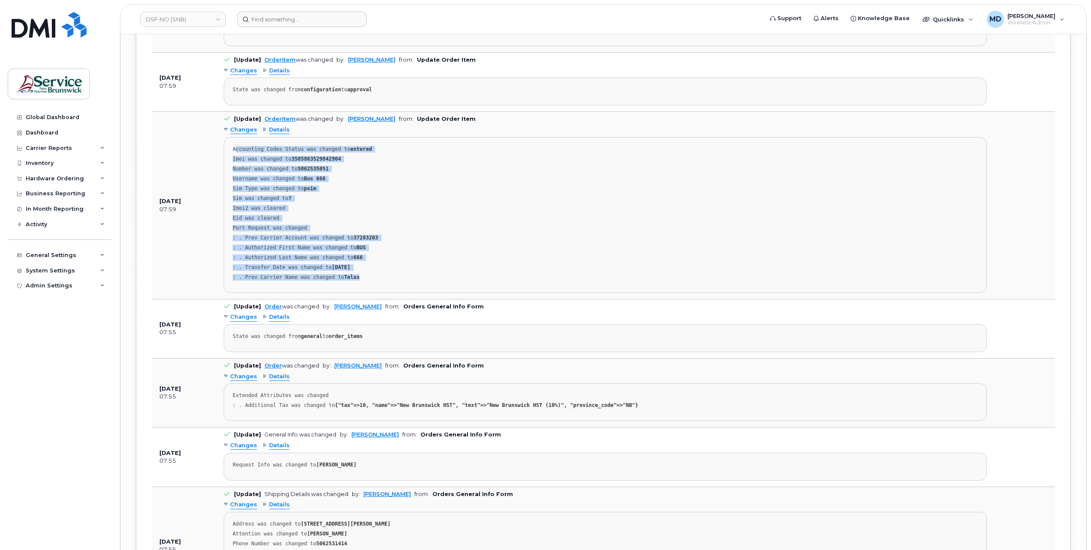
drag, startPoint x: 234, startPoint y: 137, endPoint x: 370, endPoint y: 259, distance: 182.6
click at [370, 259] on pre "Accounting Codes Status was changed to entered Imei was changed to 358586352984…" at bounding box center [605, 215] width 763 height 156
copy pre "ccounting Codes Status was changed to entered Imei was changed to 3585863529842…"
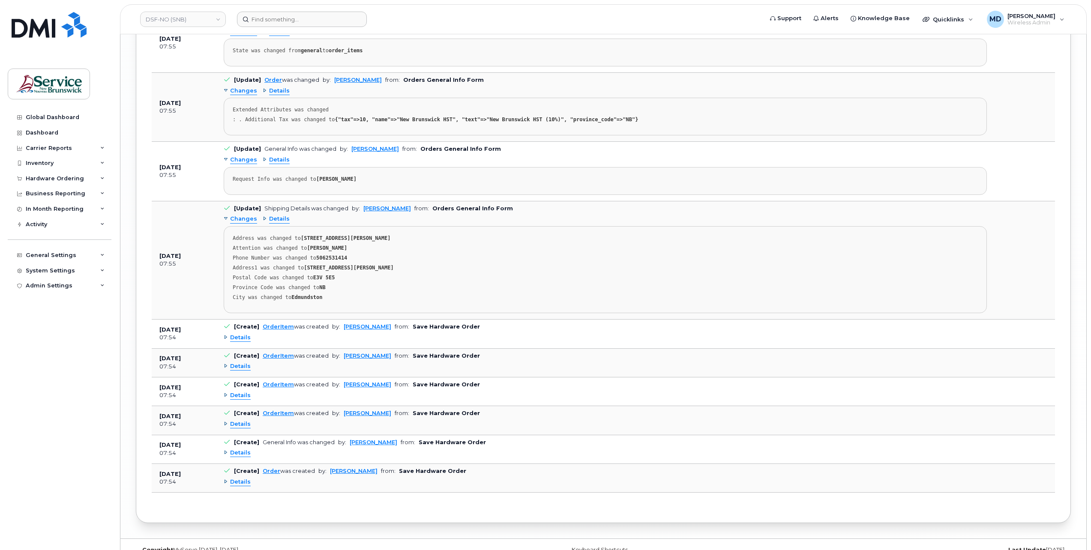
scroll to position [2552, 0]
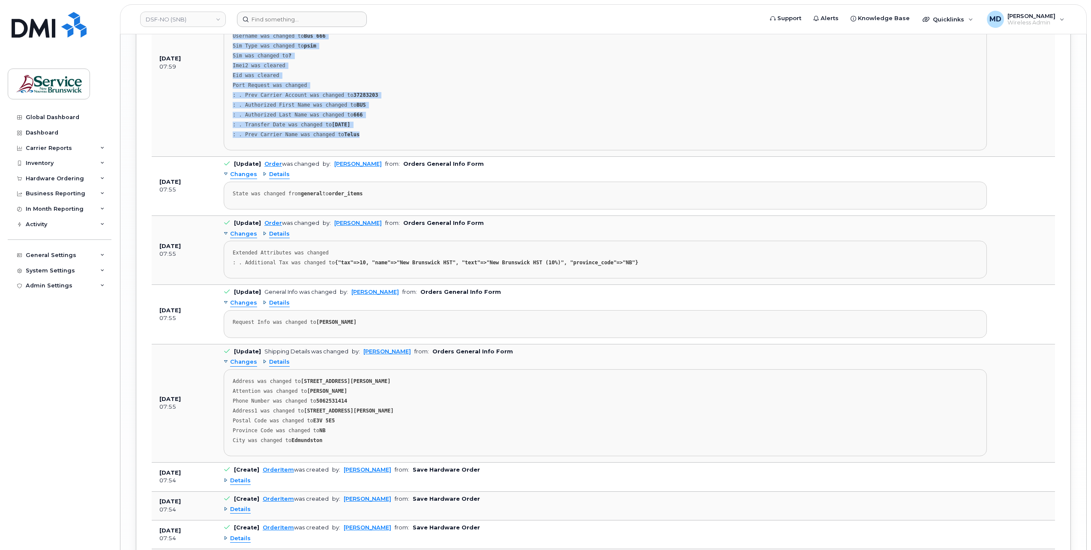
click at [245, 358] on span "Changes" at bounding box center [243, 362] width 27 height 8
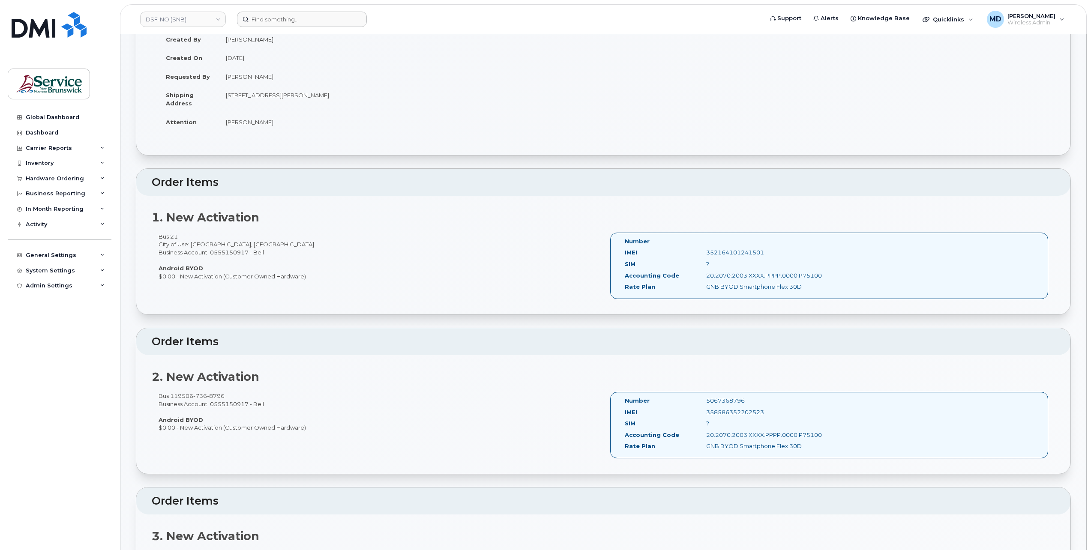
scroll to position [285, 0]
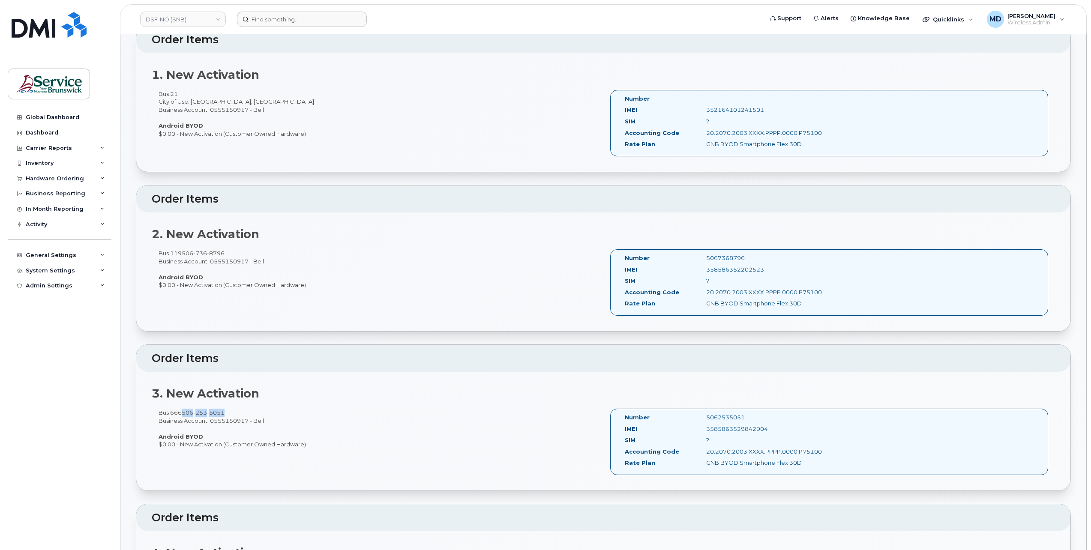
drag, startPoint x: 230, startPoint y: 409, endPoint x: 185, endPoint y: 407, distance: 45.5
click at [185, 409] on div "Bus 666 506 253 5051 Business Account: 0555150917 - Bell Android BYOD $0.00 - N…" at bounding box center [377, 429] width 451 height 40
copy span "506 253 5051"
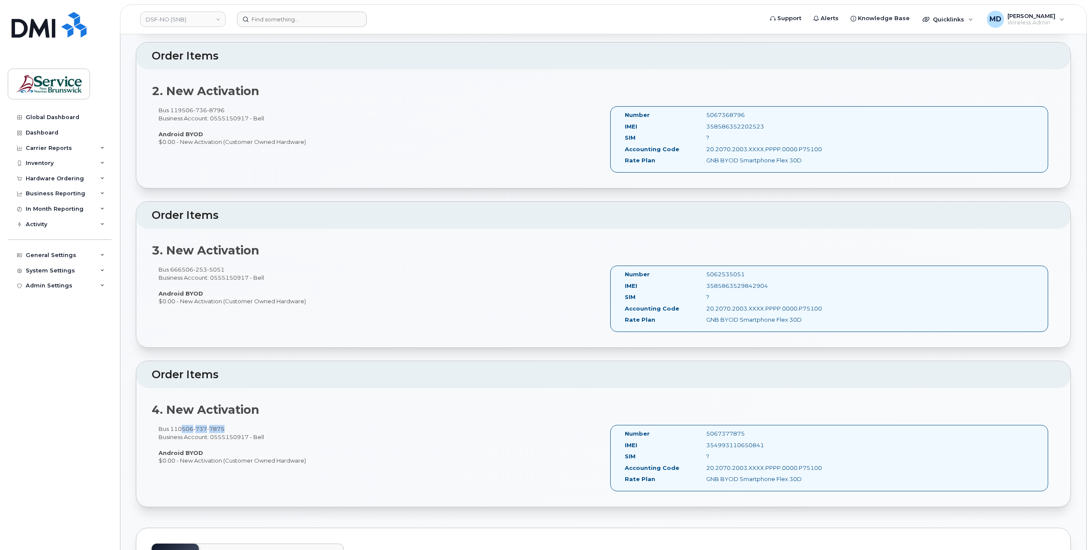
drag, startPoint x: 230, startPoint y: 425, endPoint x: 185, endPoint y: 423, distance: 45.0
click at [185, 425] on div "Bus 110 506 737 7875 Business Account: 0555150917 - Bell Android BYOD $0.00 - N…" at bounding box center [377, 445] width 451 height 40
copy span "506 737 7875"
drag, startPoint x: 231, startPoint y: 266, endPoint x: 185, endPoint y: 266, distance: 46.3
click at [185, 266] on div "Bus 666 506 253 5051 Business Account: 0555150917 - Bell Android BYOD $0.00 - N…" at bounding box center [377, 286] width 451 height 40
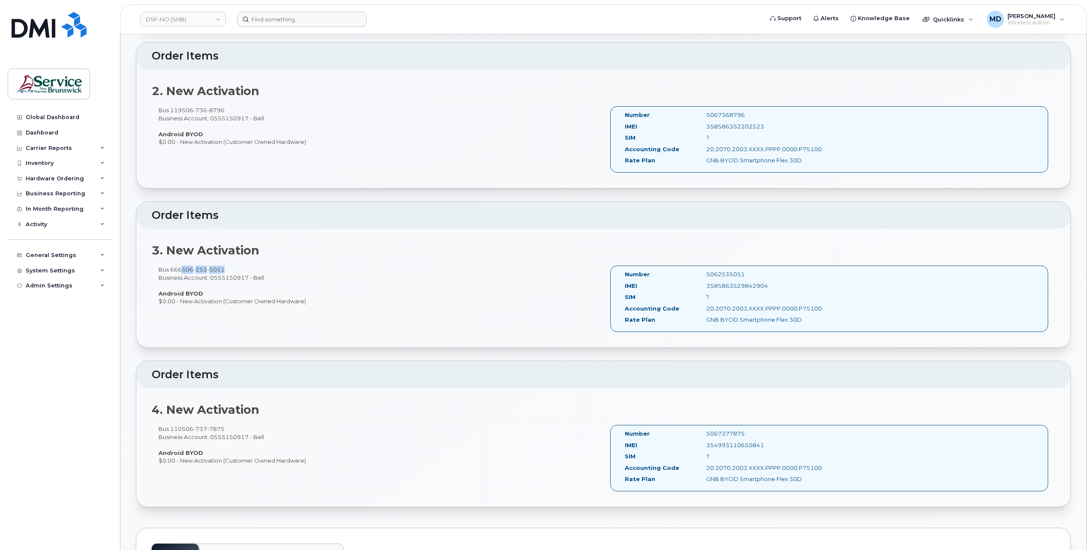
copy span "506 253 5051"
drag, startPoint x: 233, startPoint y: 113, endPoint x: 200, endPoint y: 110, distance: 33.5
click at [200, 110] on div "Bus 119 506 736 8796 Business Account: 0555150917 - Bell Android BYOD $0.00 - N…" at bounding box center [377, 126] width 451 height 40
drag, startPoint x: 200, startPoint y: 110, endPoint x: 212, endPoint y: 111, distance: 12.0
click at [212, 111] on span "8796" at bounding box center [216, 110] width 18 height 7
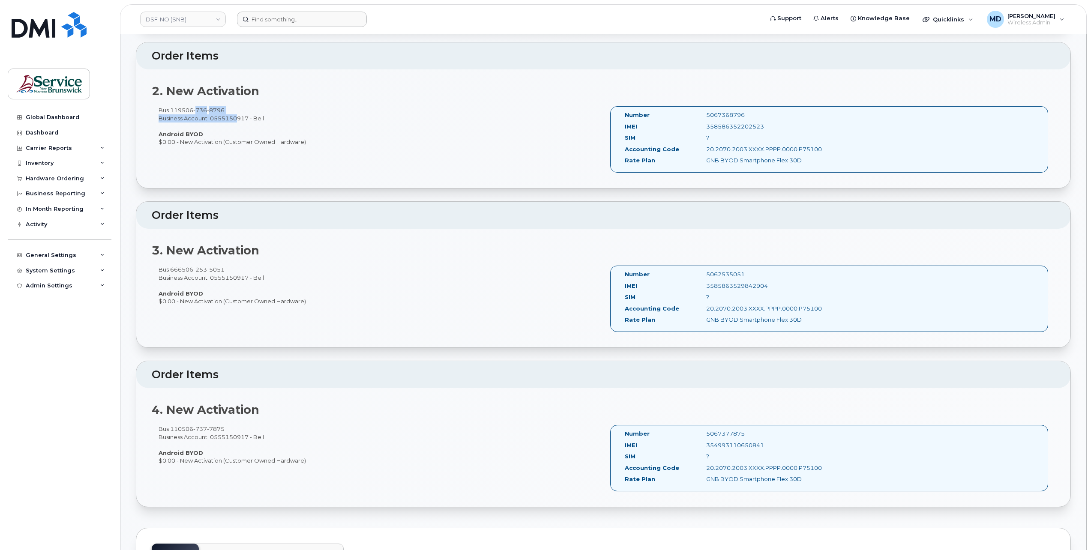
click at [230, 109] on div "Bus 119 506 736 8796 Business Account: 0555150917 - Bell Android BYOD $0.00 - N…" at bounding box center [377, 126] width 451 height 40
drag, startPoint x: 230, startPoint y: 109, endPoint x: 185, endPoint y: 108, distance: 45.4
click at [185, 108] on div "Bus 119 506 736 8796 Business Account: 0555150917 - Bell Android BYOD $0.00 - N…" at bounding box center [377, 126] width 451 height 40
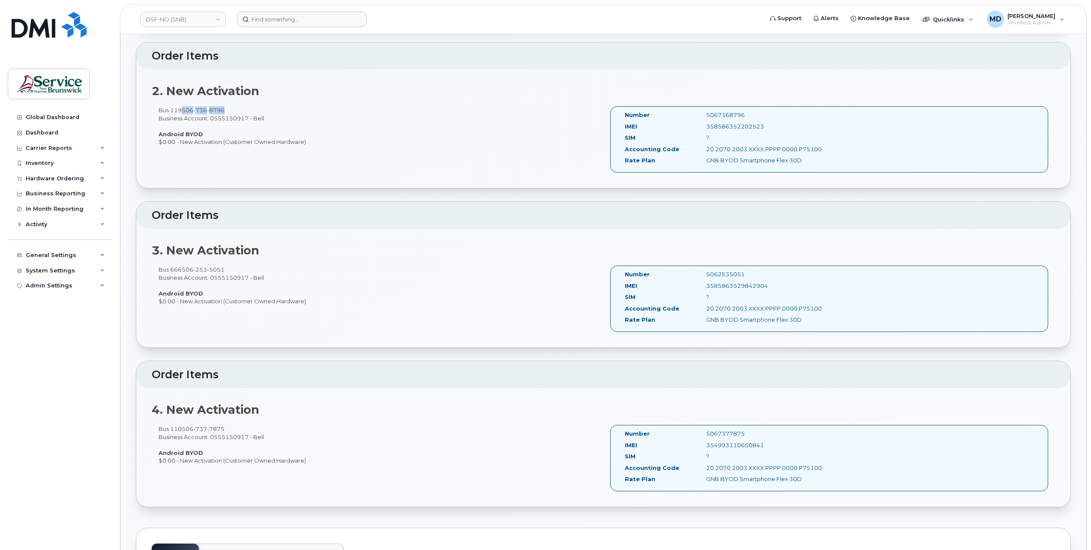
copy span "506 736 8796"
click at [281, 15] on input at bounding box center [302, 19] width 130 height 15
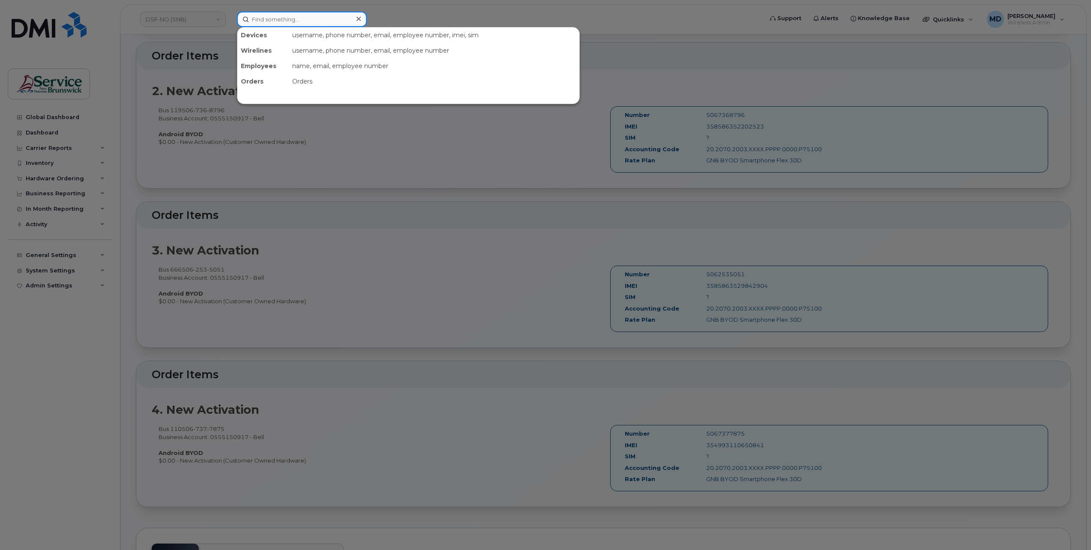
paste input "5067904385"
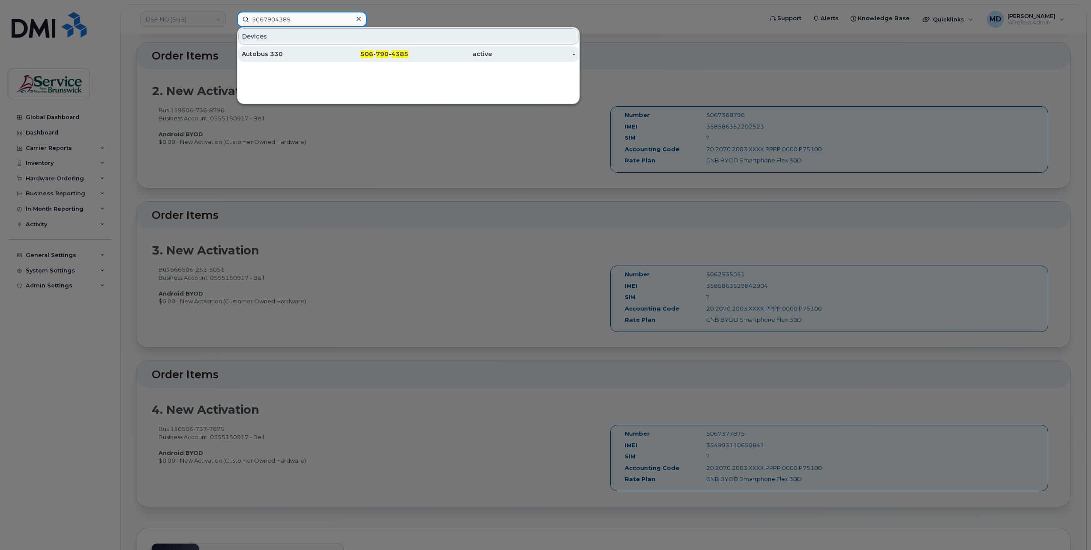
type input "5067904385"
click at [269, 54] on div "Autobus 330" at bounding box center [284, 54] width 84 height 9
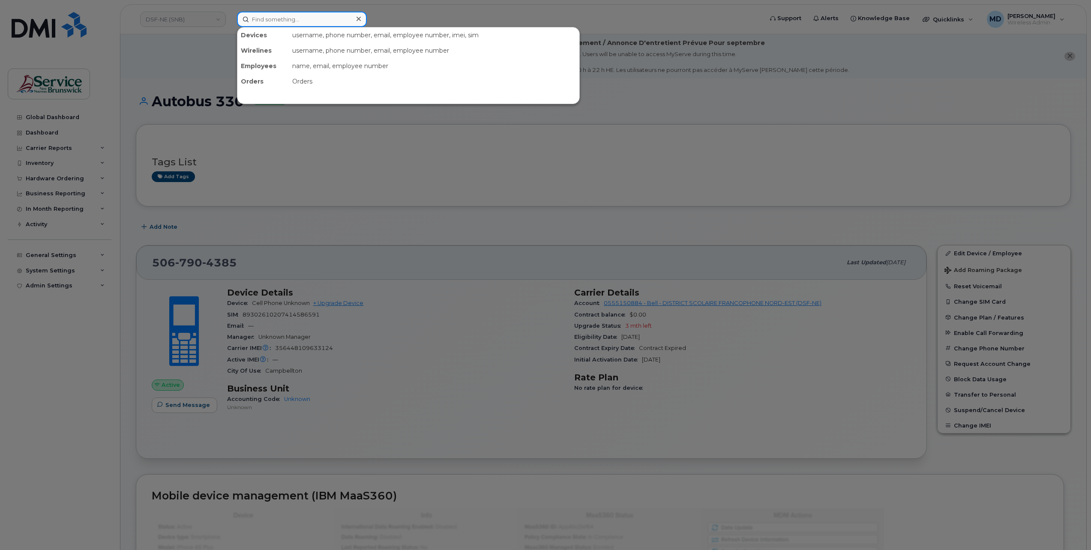
click at [284, 23] on input at bounding box center [302, 19] width 130 height 15
paste input "5067905075"
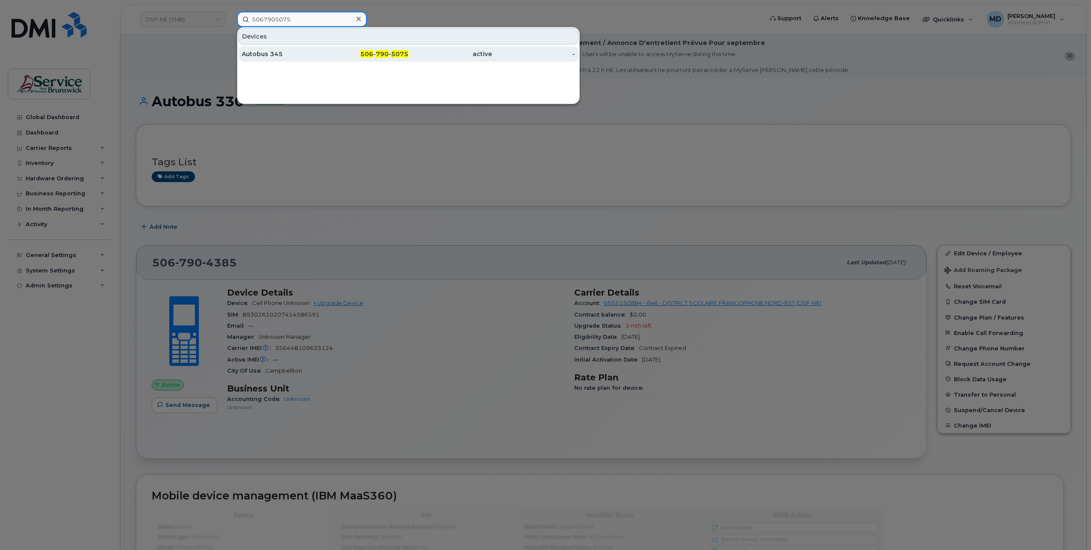
type input "5067905075"
click at [260, 51] on div "Autobus 345" at bounding box center [284, 54] width 84 height 9
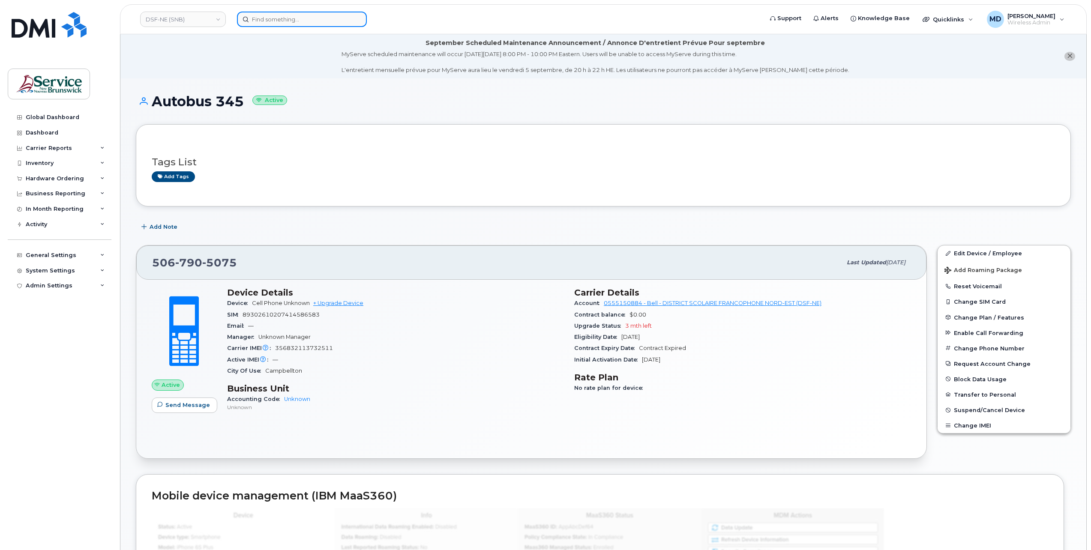
click at [288, 21] on input at bounding box center [302, 19] width 130 height 15
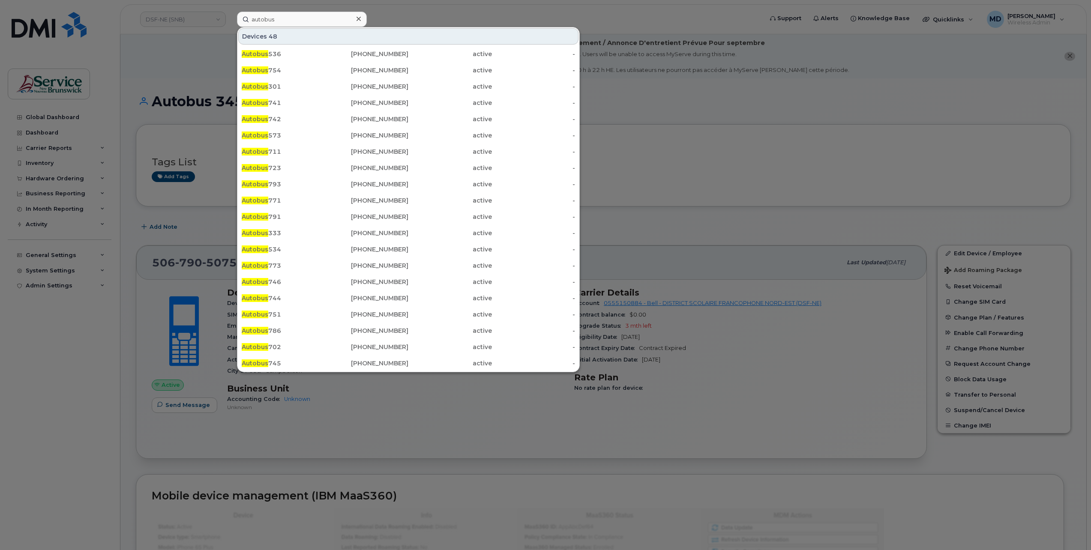
click at [69, 377] on div at bounding box center [545, 275] width 1091 height 550
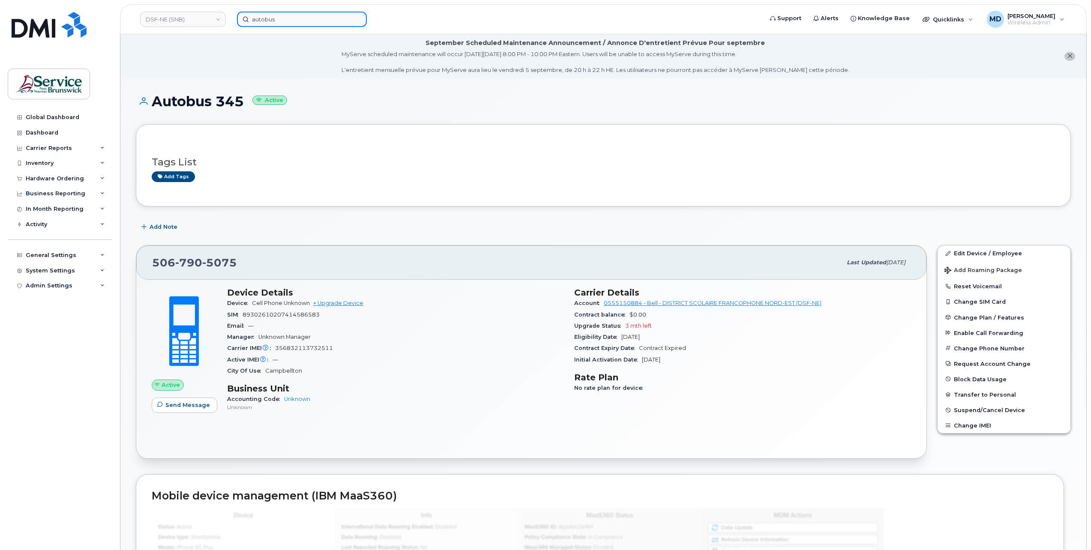
click at [282, 17] on input "autobus" at bounding box center [302, 19] width 130 height 15
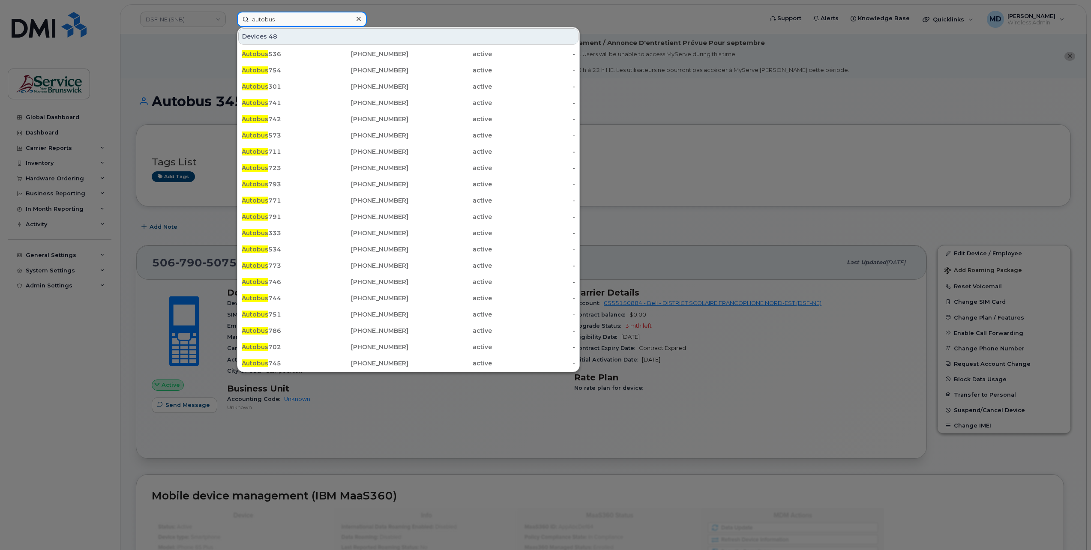
paste input "299840"
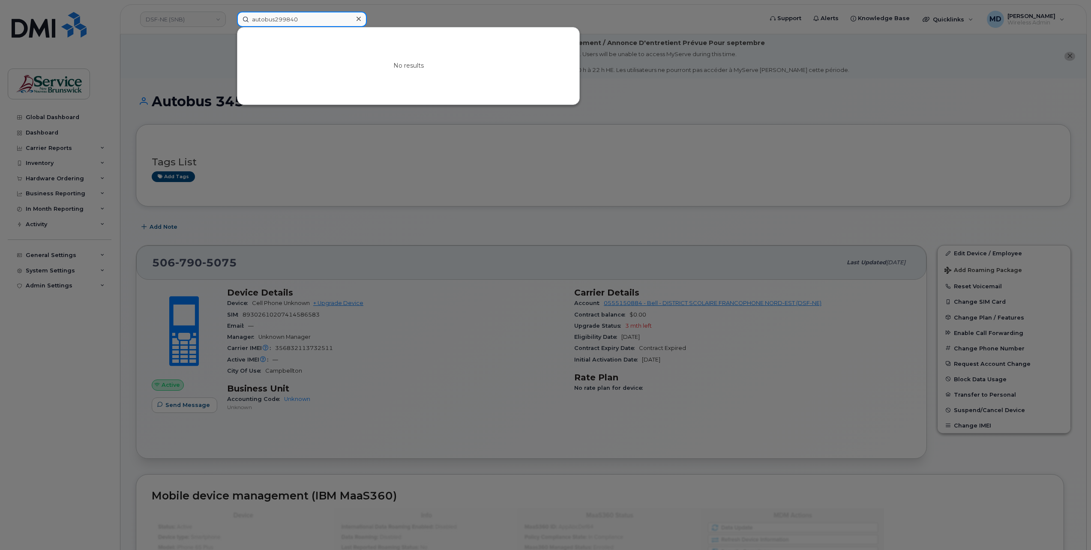
drag, startPoint x: 278, startPoint y: 18, endPoint x: 184, endPoint y: 25, distance: 94.9
click at [230, 17] on div "autobus299840 No results" at bounding box center [497, 19] width 534 height 15
paste input
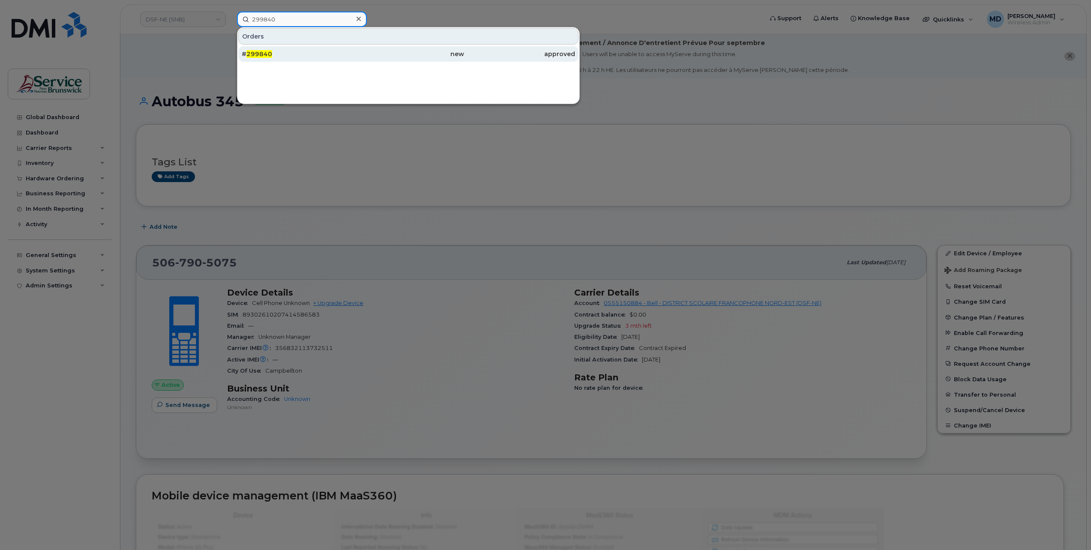
type input "299840"
click at [273, 51] on div "# 299840" at bounding box center [297, 54] width 111 height 9
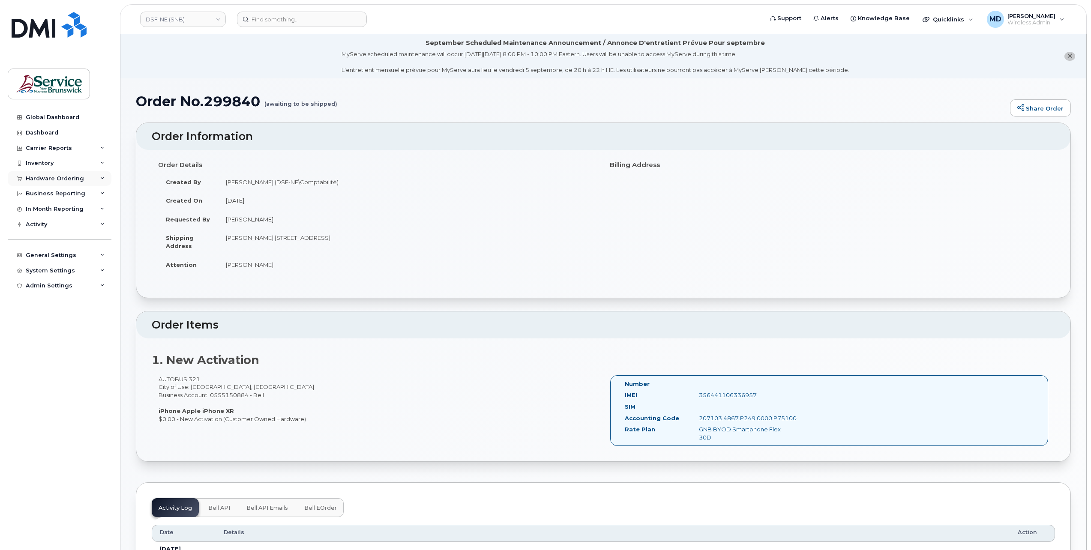
click at [64, 177] on div "Hardware Ordering" at bounding box center [55, 178] width 58 height 7
click at [59, 212] on link "Orders" at bounding box center [67, 211] width 89 height 16
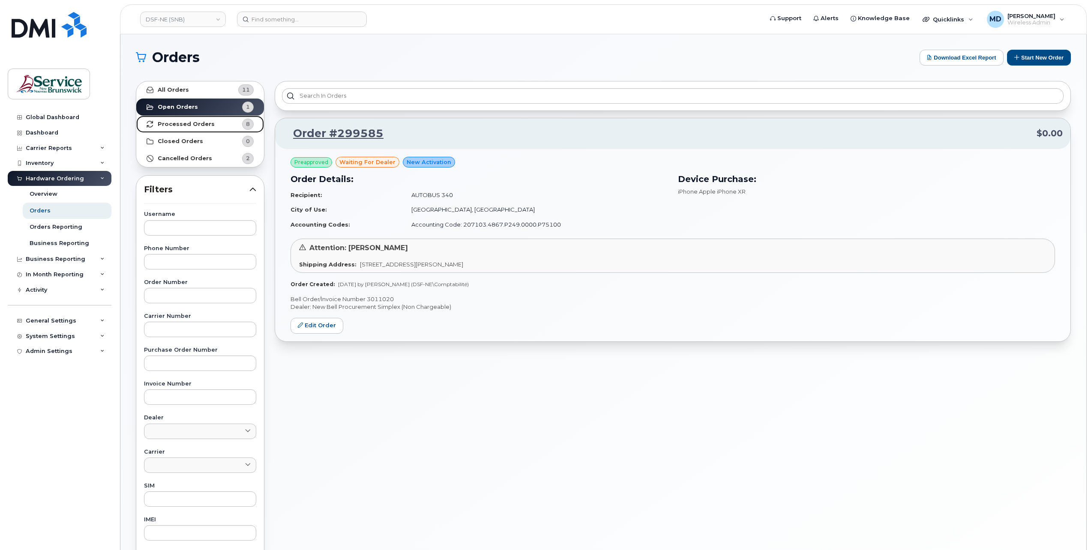
click at [186, 123] on strong "Processed Orders" at bounding box center [186, 124] width 57 height 7
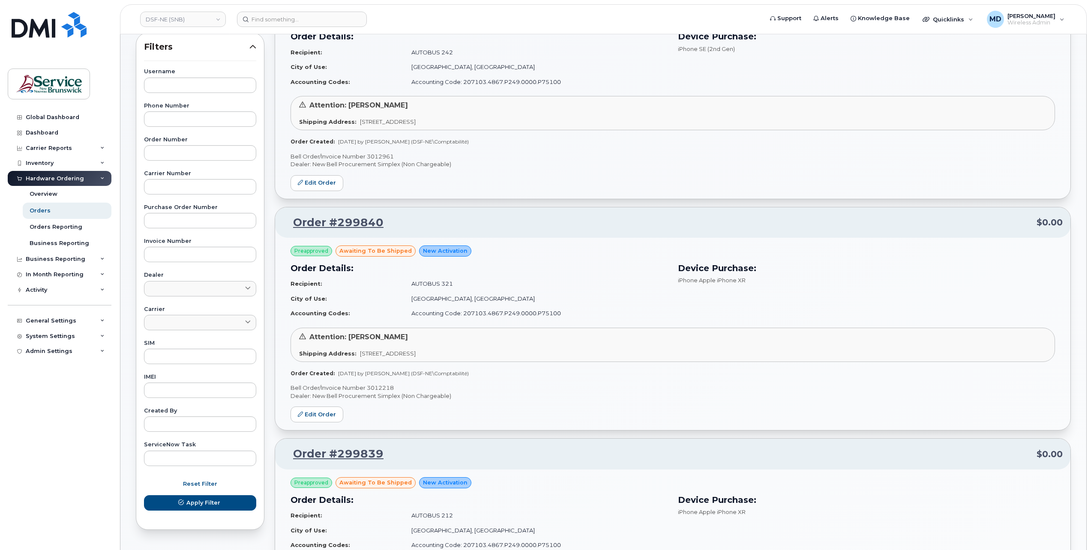
scroll to position [285, 0]
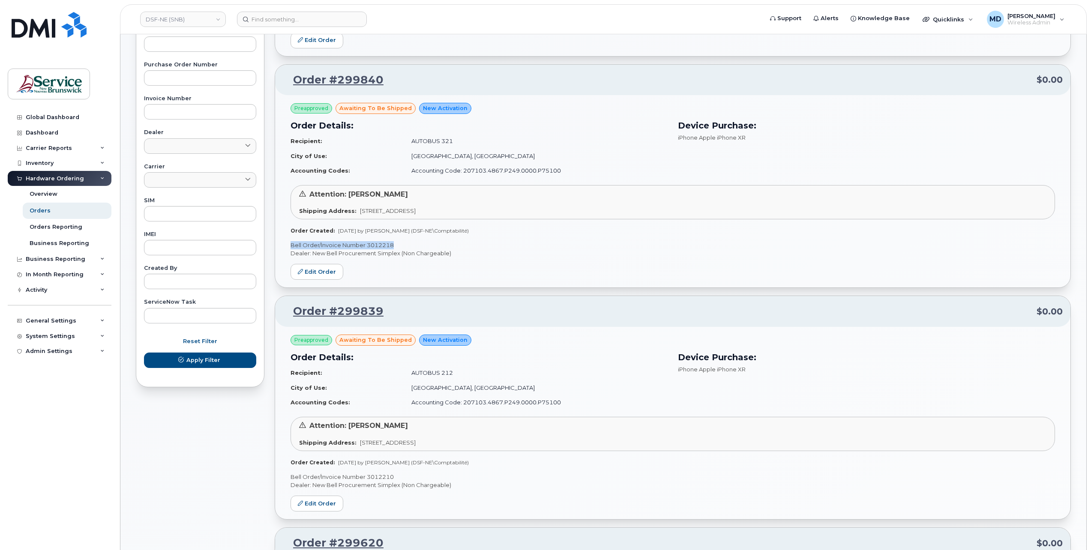
drag, startPoint x: 399, startPoint y: 242, endPoint x: 289, endPoint y: 243, distance: 110.1
click at [289, 243] on div "Preapproved awaiting to be shipped New Activation Order Details: Recipient: AUT…" at bounding box center [672, 191] width 795 height 192
copy p "Bell Order/Invoice Number 3012218"
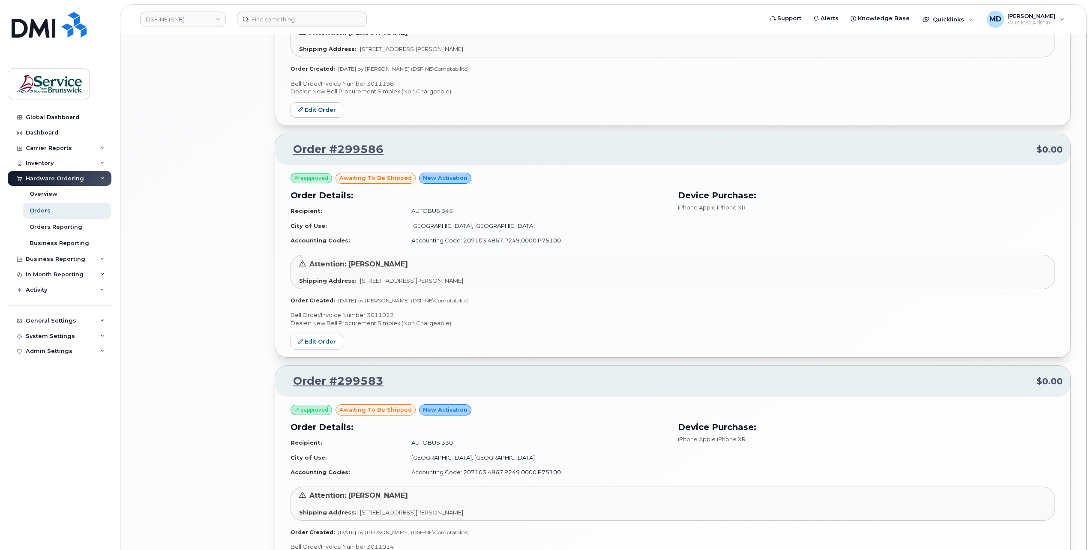
scroll to position [1285, 0]
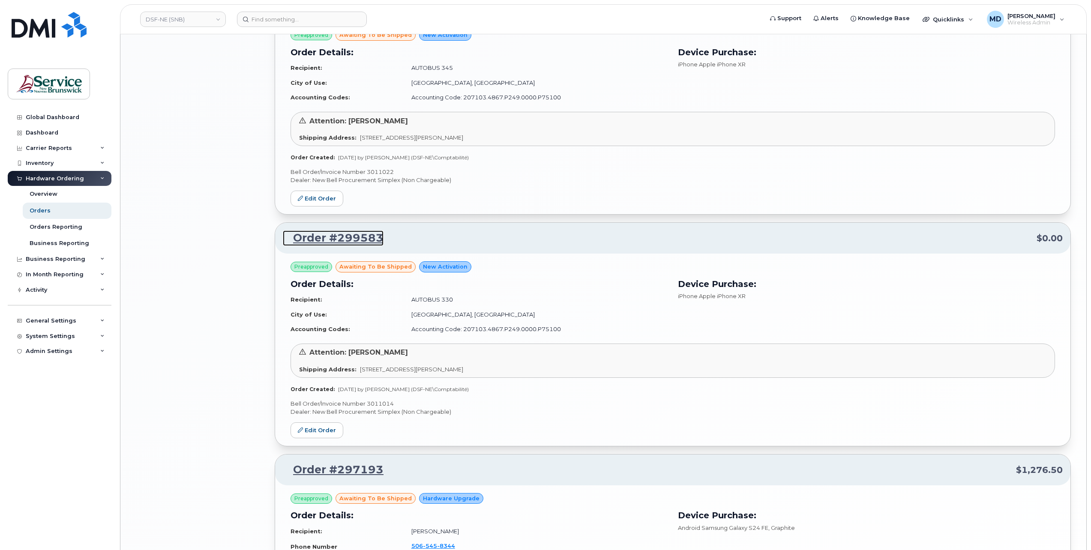
drag, startPoint x: 362, startPoint y: 232, endPoint x: 380, endPoint y: 257, distance: 30.4
click at [362, 232] on link "Order #299583" at bounding box center [333, 237] width 101 height 15
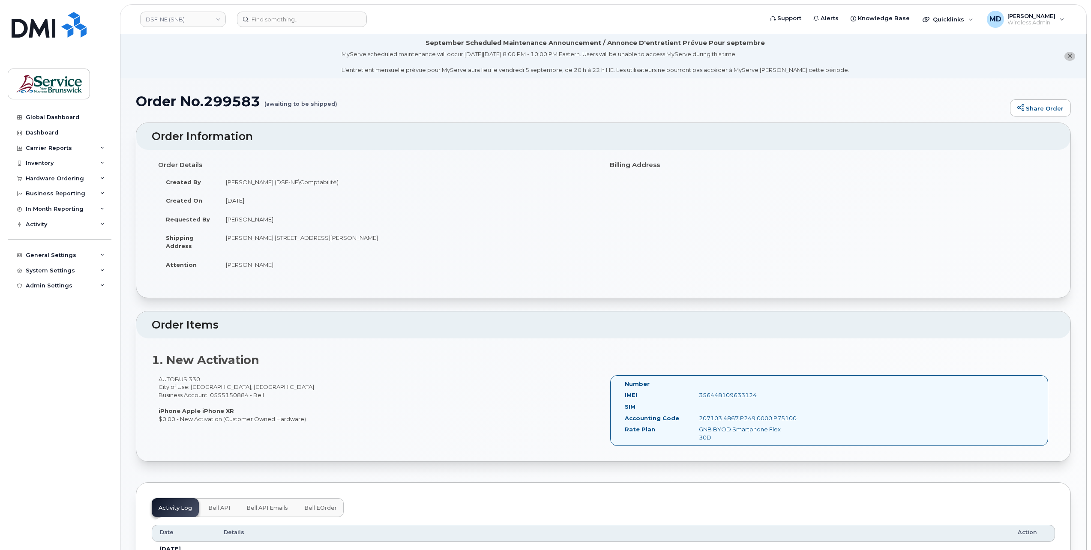
scroll to position [143, 0]
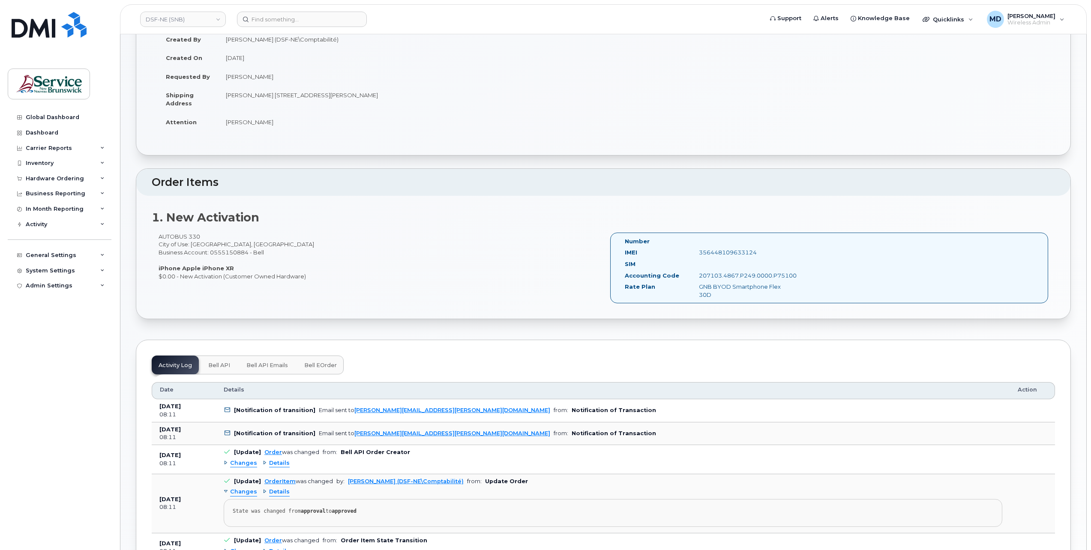
click at [322, 362] on span "Bell eOrder" at bounding box center [320, 365] width 33 height 7
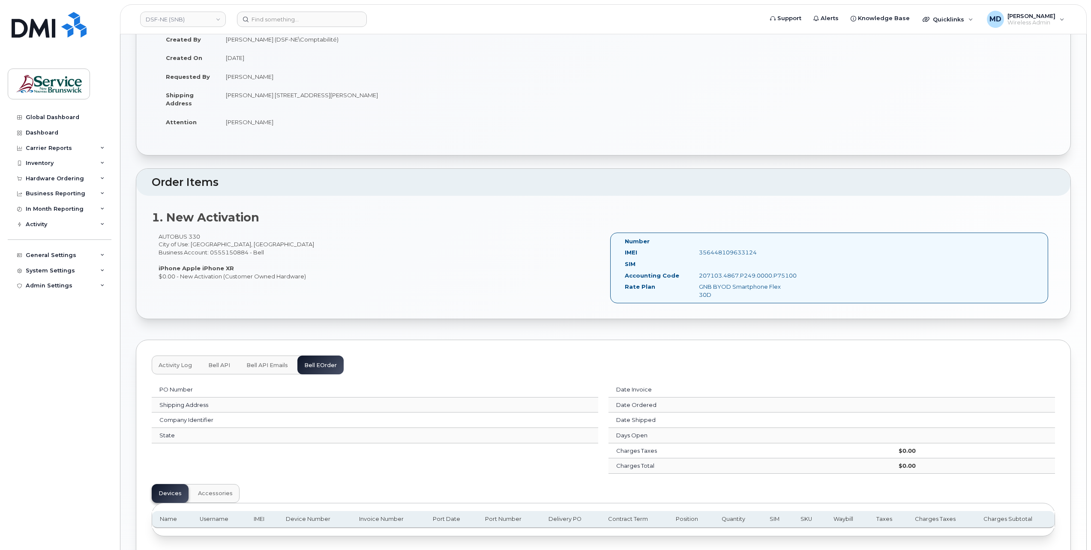
scroll to position [205, 0]
